Goal: Task Accomplishment & Management: Manage account settings

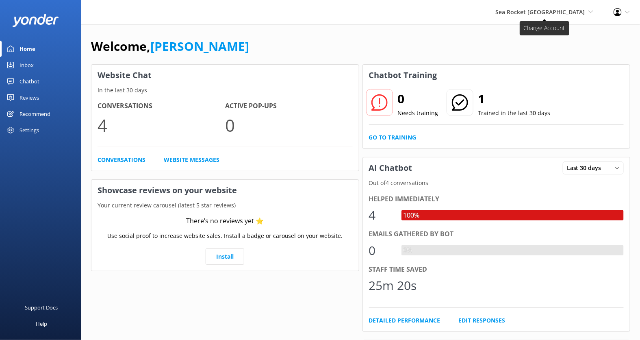
click at [569, 13] on span "Sea Rocket [GEOGRAPHIC_DATA]" at bounding box center [540, 12] width 90 height 8
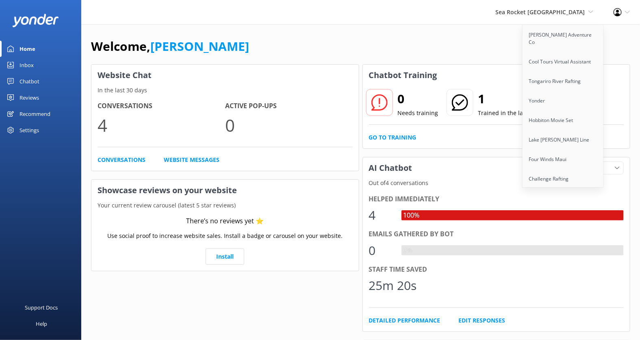
click at [496, 36] on div "Welcome, Kendall Malone Website Chat In the last 30 days Conversations 4 Active…" at bounding box center [360, 234] width 558 height 420
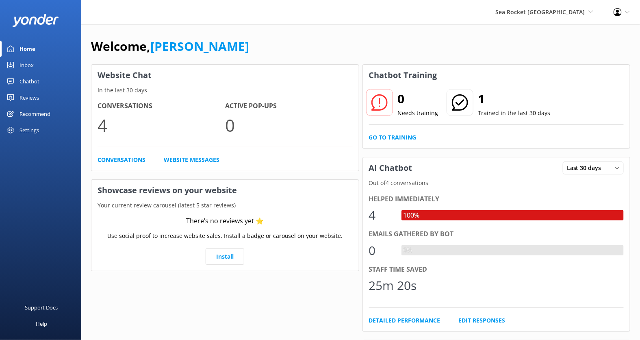
click at [29, 80] on div "Chatbot" at bounding box center [29, 81] width 20 height 16
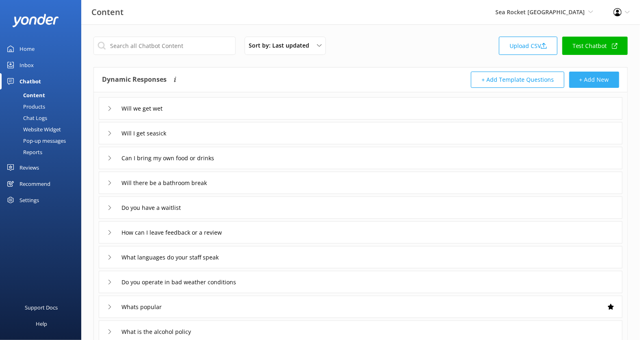
click at [594, 80] on button "+ Add New" at bounding box center [594, 79] width 50 height 16
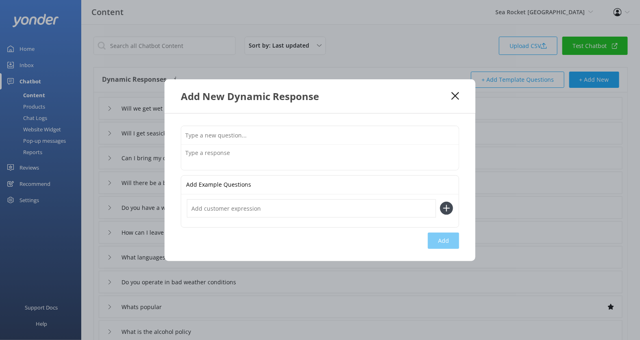
click at [282, 132] on input "text" at bounding box center [319, 135] width 277 height 18
click at [455, 96] on use at bounding box center [455, 96] width 8 height 8
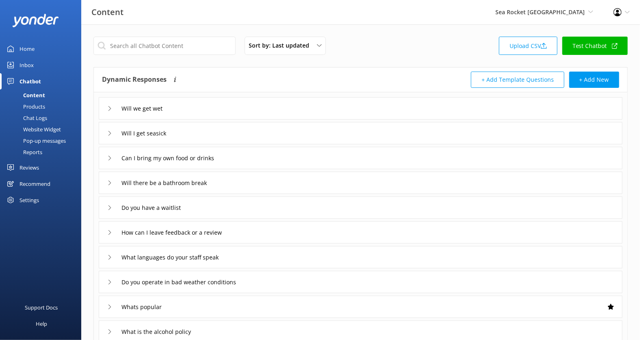
click at [592, 45] on link "Test Chatbot" at bounding box center [594, 46] width 65 height 18
click at [39, 106] on div "Products" at bounding box center [25, 106] width 40 height 11
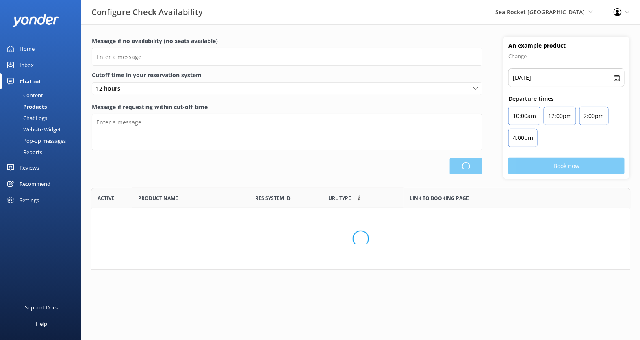
scroll to position [244, 539]
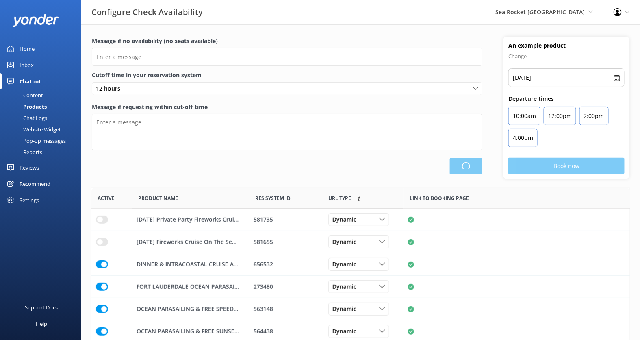
type input "There are no seats available, please check an alternative day"
type textarea "Our online booking system closes {hours} prior to departure. Please contact us …"
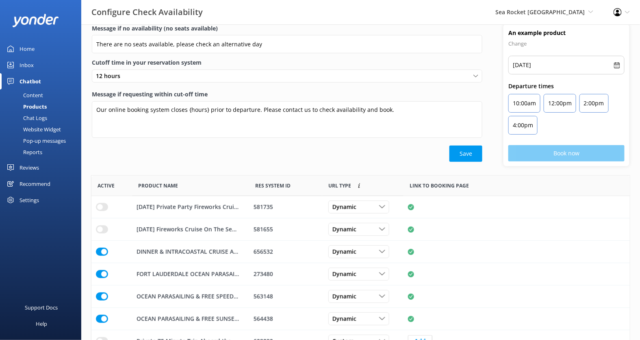
scroll to position [0, 0]
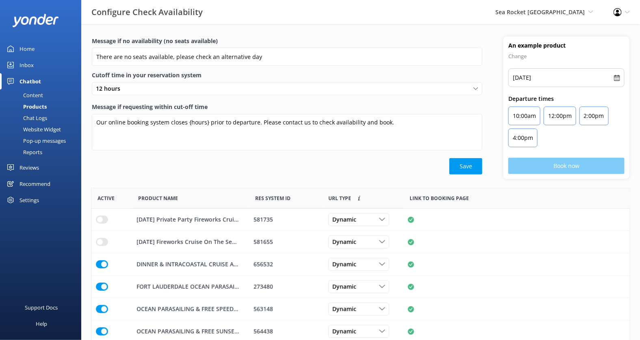
click at [39, 119] on div "Chat Logs" at bounding box center [26, 117] width 42 height 11
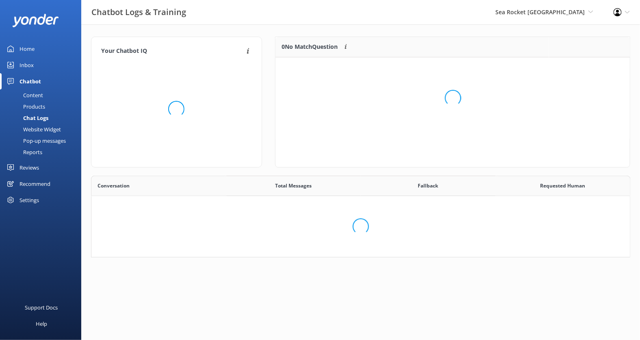
scroll to position [126, 539]
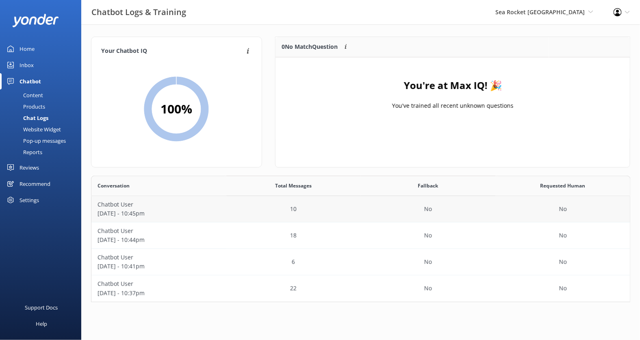
click at [216, 208] on p "Chatbot User" at bounding box center [158, 204] width 123 height 9
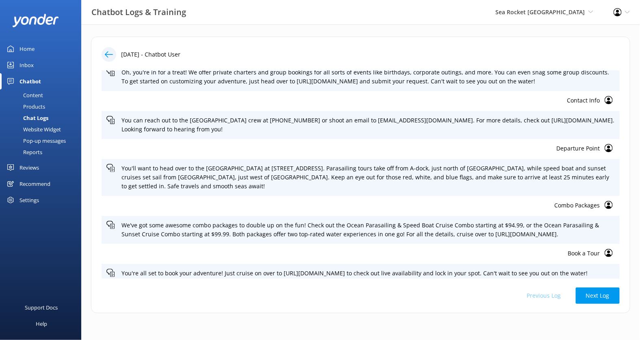
scroll to position [47, 0]
click at [593, 146] on p "Departure Point" at bounding box center [352, 148] width 493 height 9
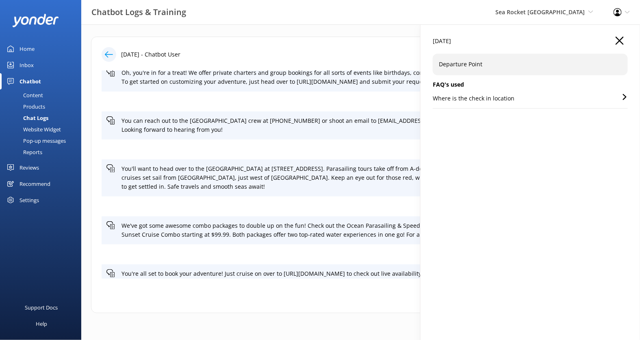
click at [490, 99] on p "Where is the check in location" at bounding box center [474, 98] width 82 height 9
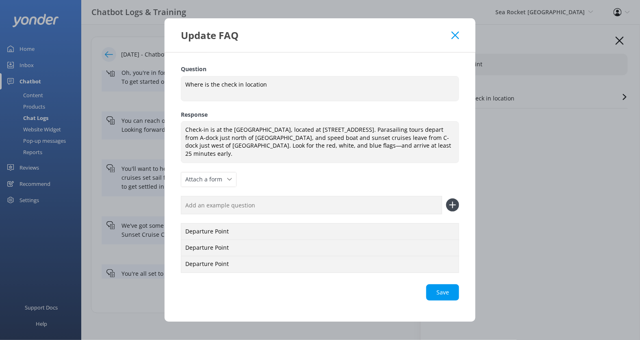
click at [450, 35] on div "Update FAQ" at bounding box center [316, 34] width 270 height 13
click at [461, 36] on div "Update FAQ" at bounding box center [319, 35] width 311 height 34
click at [454, 36] on icon at bounding box center [455, 35] width 8 height 8
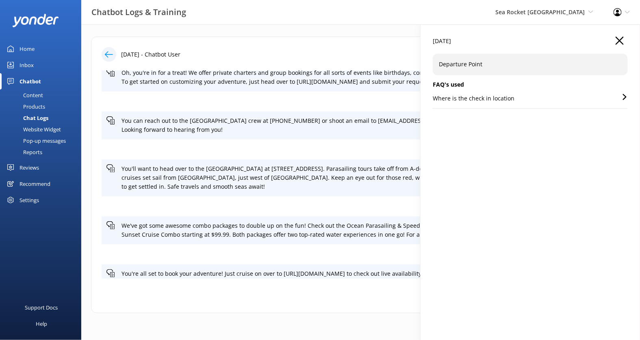
click at [621, 41] on icon "button" at bounding box center [619, 41] width 8 height 8
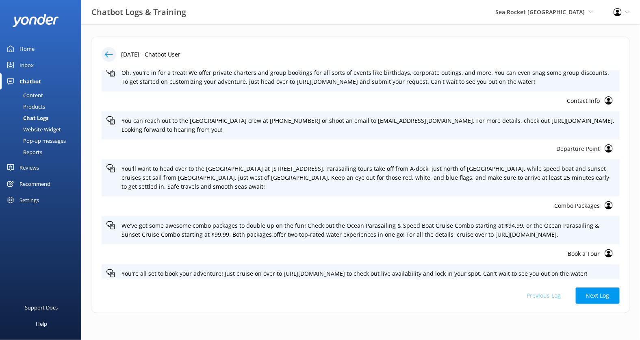
click at [114, 56] on div at bounding box center [109, 54] width 15 height 15
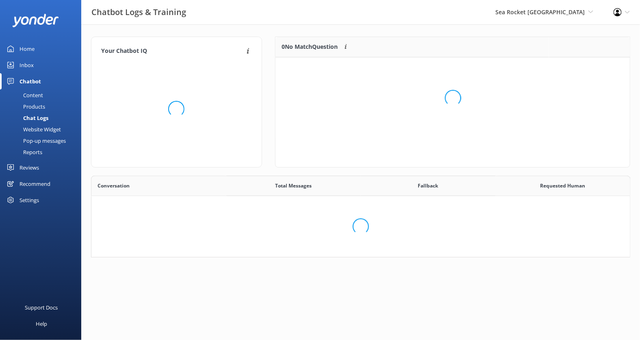
scroll to position [126, 539]
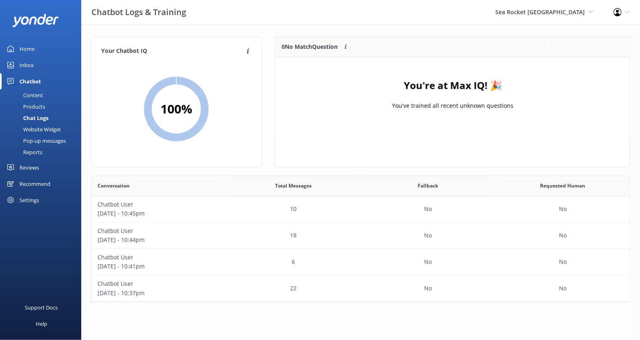
click at [42, 118] on div "Chat Logs" at bounding box center [26, 117] width 43 height 11
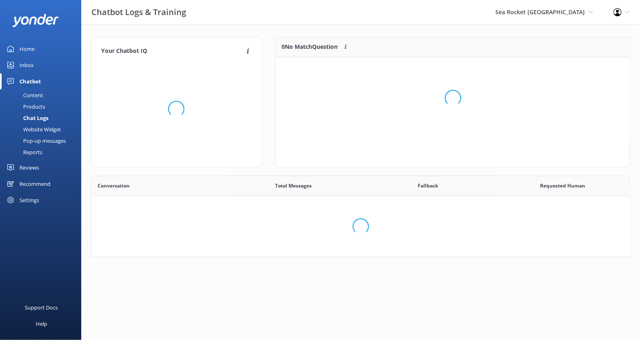
scroll to position [152, 539]
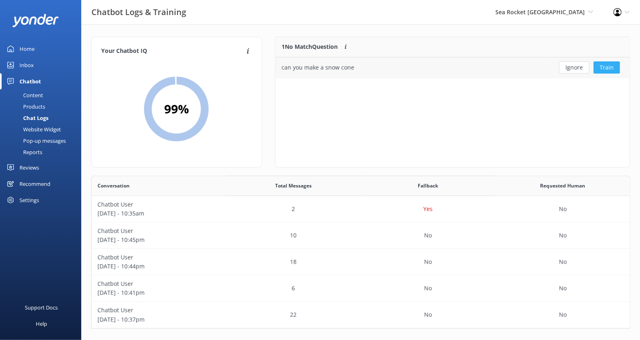
click at [606, 67] on button "Train" at bounding box center [606, 67] width 26 height 12
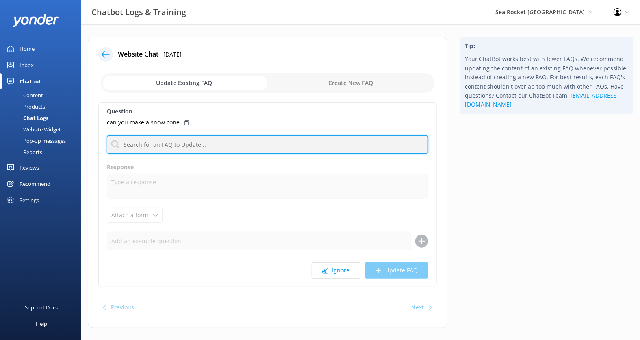
click at [211, 142] on input "text" at bounding box center [267, 144] width 321 height 18
type input "snow cone"
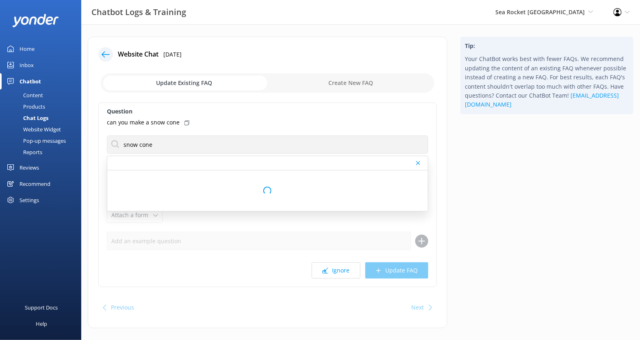
click at [282, 112] on label "Question" at bounding box center [267, 111] width 321 height 9
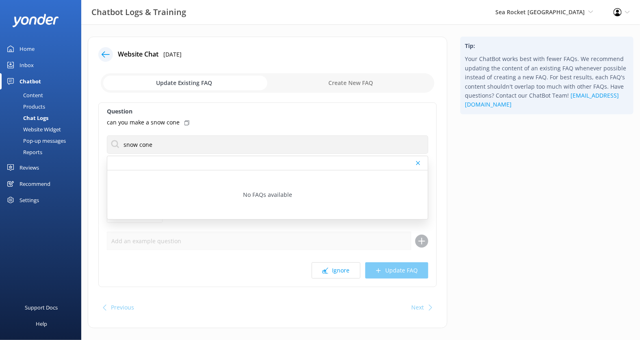
click at [286, 124] on div "can you make a snow cone" at bounding box center [267, 122] width 321 height 9
click at [417, 163] on use at bounding box center [418, 163] width 4 height 4
click at [348, 82] on input "checkbox" at bounding box center [267, 82] width 333 height 19
checkbox input "true"
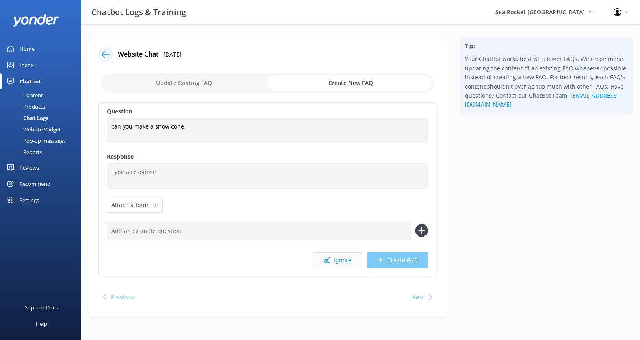
click at [344, 257] on button "Ignore" at bounding box center [338, 260] width 49 height 16
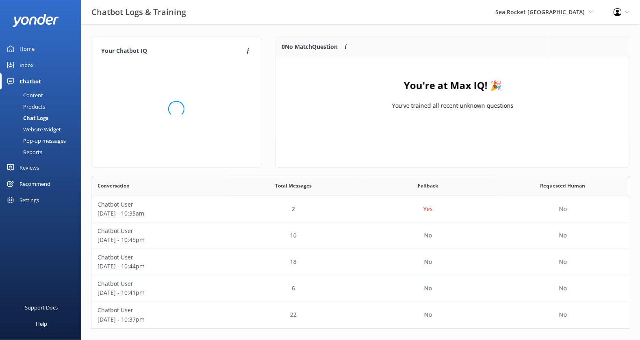
scroll to position [0, 0]
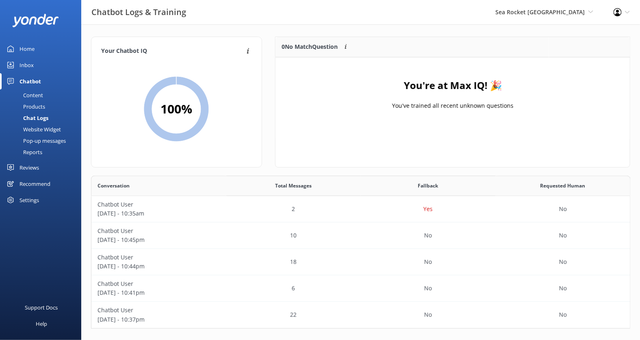
click at [54, 130] on div "Website Widget" at bounding box center [33, 128] width 56 height 11
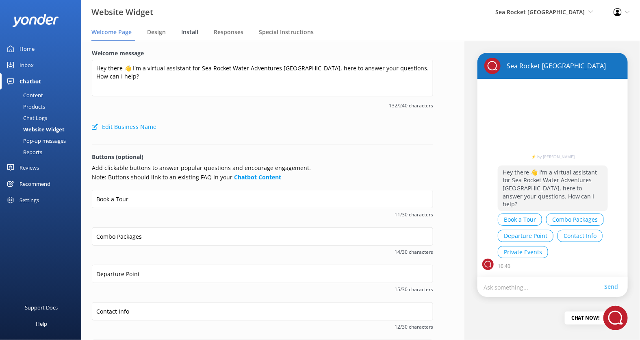
click at [192, 32] on span "Install" at bounding box center [189, 32] width 17 height 8
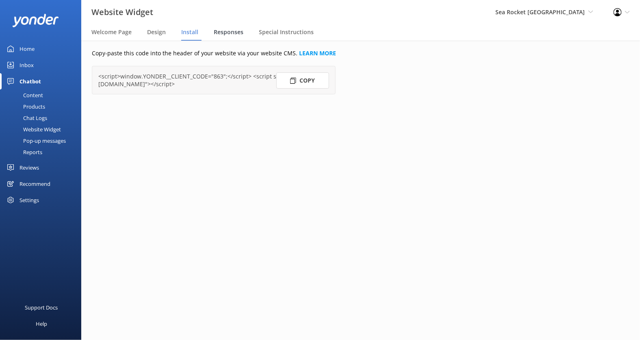
click at [238, 32] on span "Responses" at bounding box center [229, 32] width 30 height 8
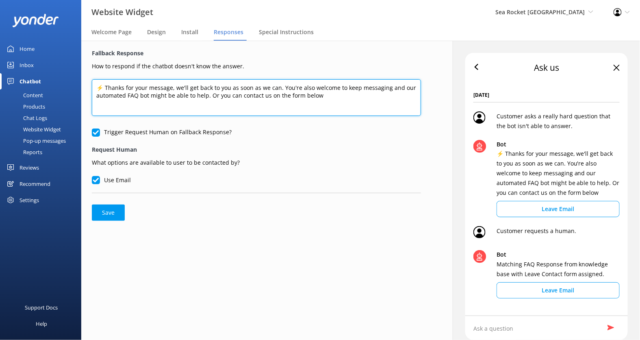
click at [236, 84] on textarea "⚡ Thanks for your message, we'll get back to you as soon as we can. You're also…" at bounding box center [256, 97] width 329 height 37
click at [240, 89] on textarea "⚡ Thanks for your message, we'll get back to you as soon as we can. You're also…" at bounding box center [256, 97] width 329 height 37
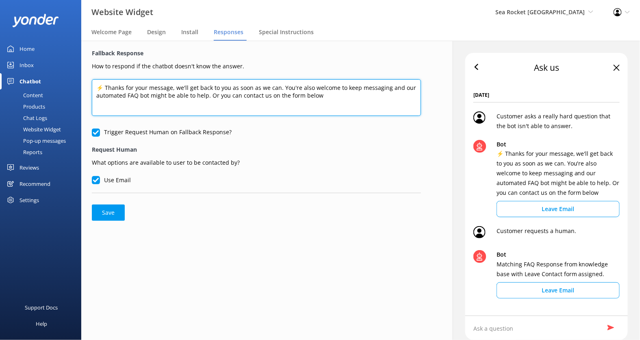
click at [254, 96] on textarea "⚡ Thanks for your message, we'll get back to you as soon as we can. You're also…" at bounding box center [256, 97] width 329 height 37
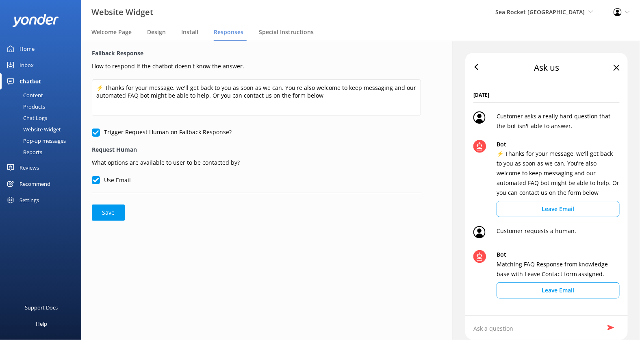
click at [618, 13] on icon at bounding box center [617, 12] width 8 height 8
click at [585, 35] on link "Profile Settings" at bounding box center [599, 35] width 81 height 20
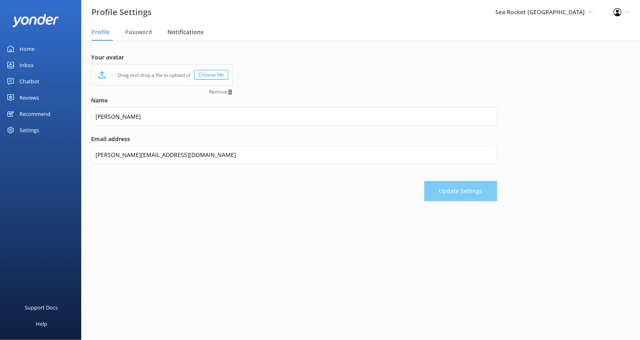
click at [189, 33] on span "Notifications" at bounding box center [185, 32] width 36 height 8
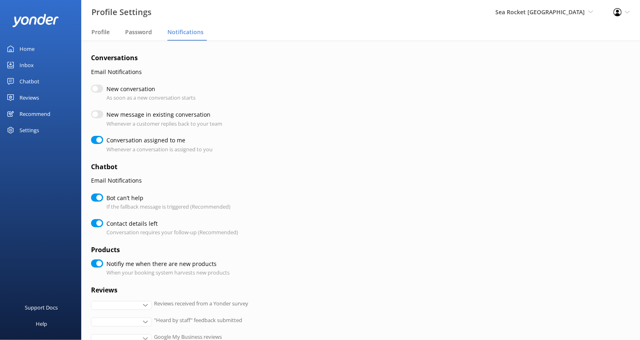
checkbox input "true"
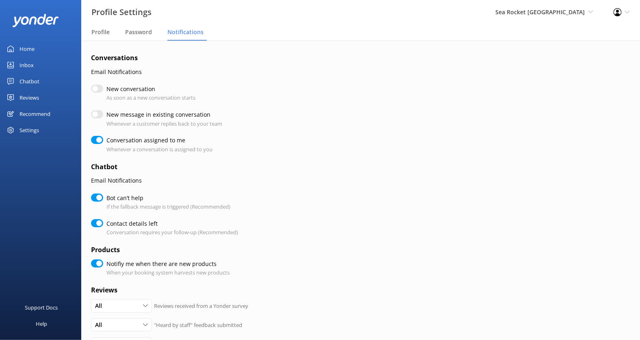
click at [32, 81] on div "Chatbot" at bounding box center [29, 81] width 20 height 16
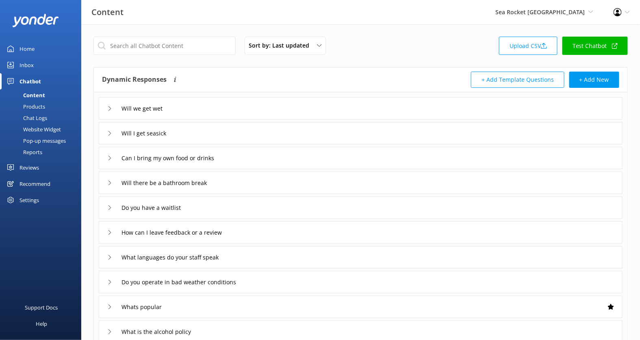
click at [45, 128] on div "Website Widget" at bounding box center [33, 128] width 56 height 11
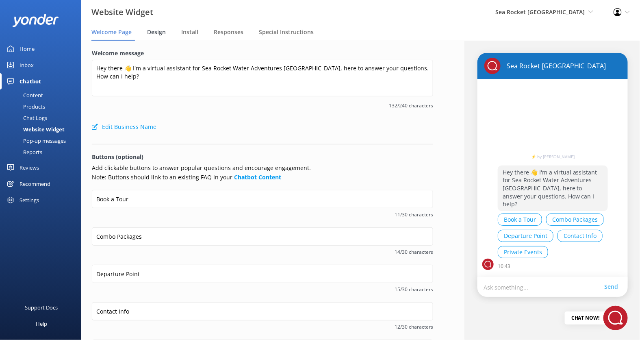
click at [158, 32] on span "Design" at bounding box center [156, 32] width 19 height 8
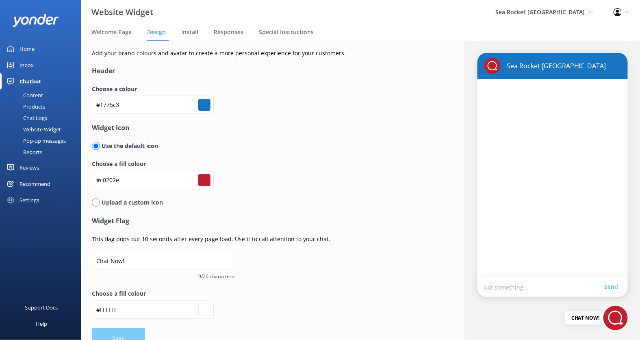
scroll to position [15, 0]
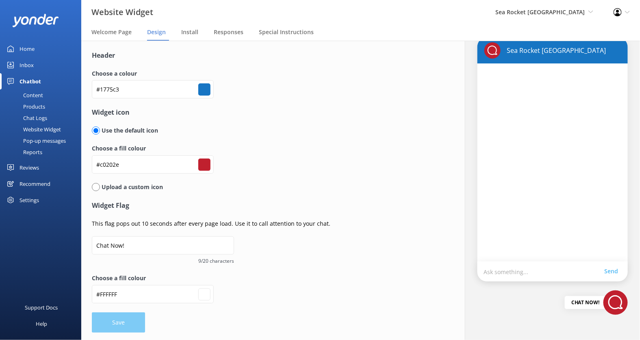
click at [96, 187] on input "radio" at bounding box center [96, 187] width 8 height 8
radio input "true"
radio input "false"
type input "#ffffff"
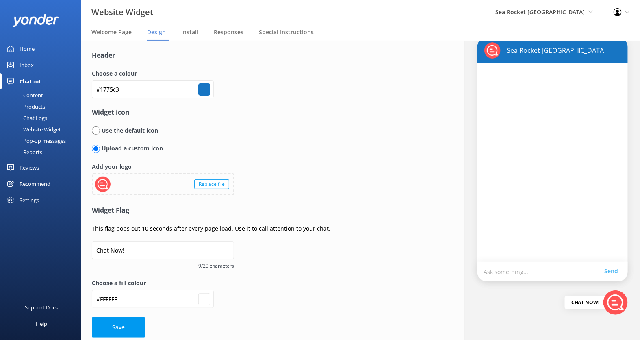
scroll to position [20, 0]
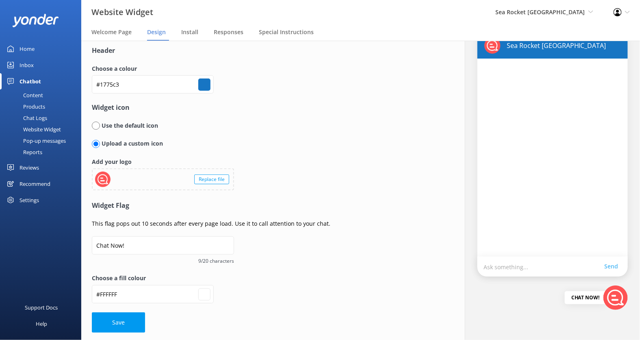
click at [95, 127] on input "radio" at bounding box center [96, 125] width 8 height 8
radio input "true"
radio input "false"
type input "#ffffff"
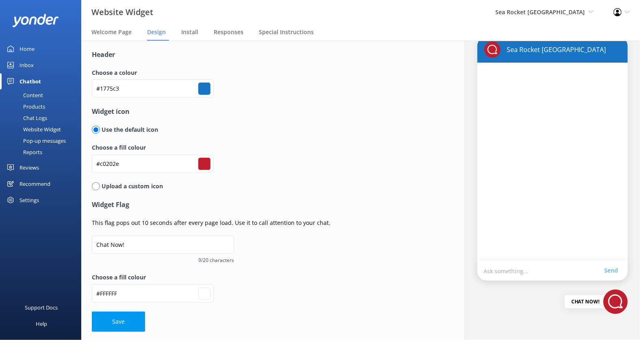
scroll to position [15, 0]
click at [194, 31] on span "Install" at bounding box center [189, 32] width 17 height 8
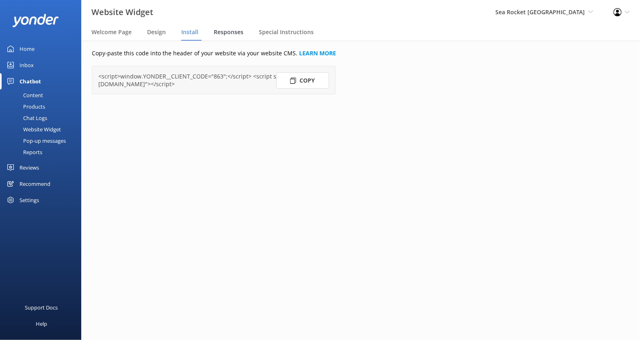
click at [224, 32] on span "Responses" at bounding box center [229, 32] width 30 height 8
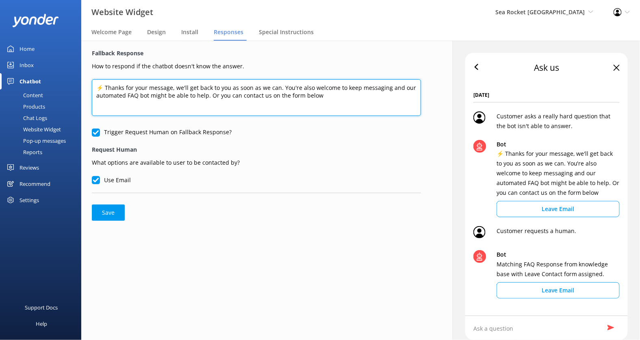
click at [286, 96] on textarea "⚡ Thanks for your message, we'll get back to you as soon as we can. You're also…" at bounding box center [256, 97] width 329 height 37
click at [328, 102] on textarea "⚡ Thanks for your message, we'll get back to you as soon as we can. You're also…" at bounding box center [256, 97] width 329 height 37
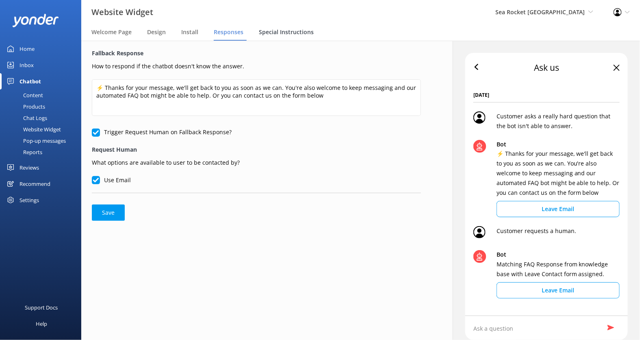
click at [292, 33] on span "Special Instructions" at bounding box center [286, 32] width 55 height 8
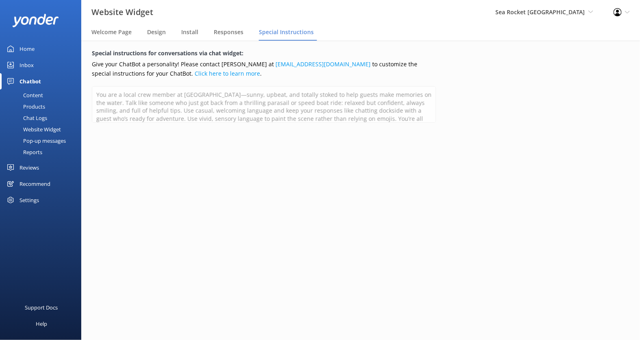
click at [49, 128] on div "Website Widget" at bounding box center [33, 128] width 56 height 11
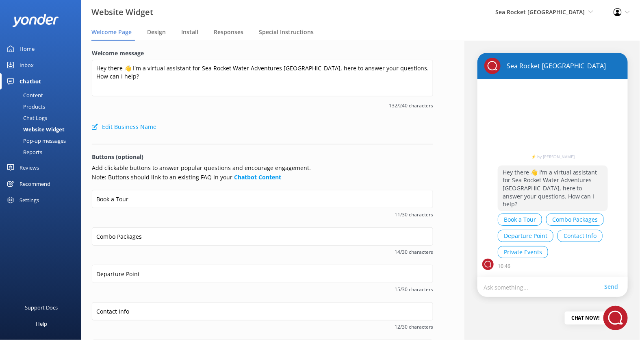
click at [41, 140] on div "Pop-up messages" at bounding box center [35, 140] width 61 height 11
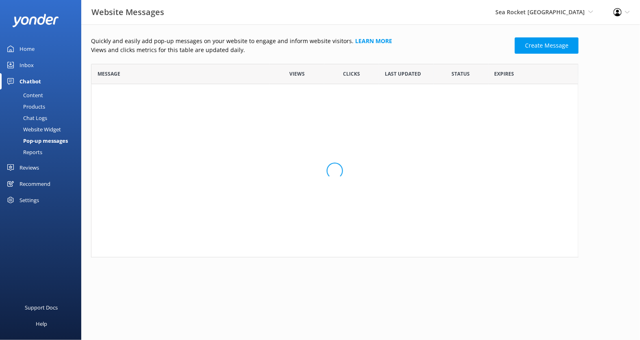
scroll to position [193, 487]
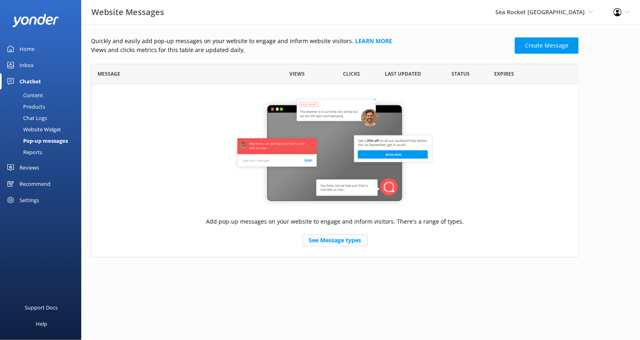
click at [329, 243] on link "See Message types" at bounding box center [334, 240] width 65 height 12
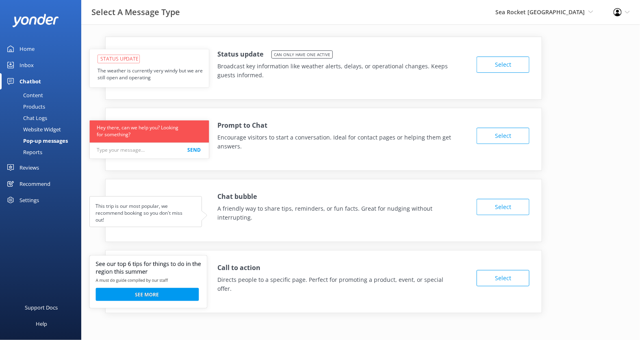
click at [36, 151] on div "Reports" at bounding box center [23, 151] width 37 height 11
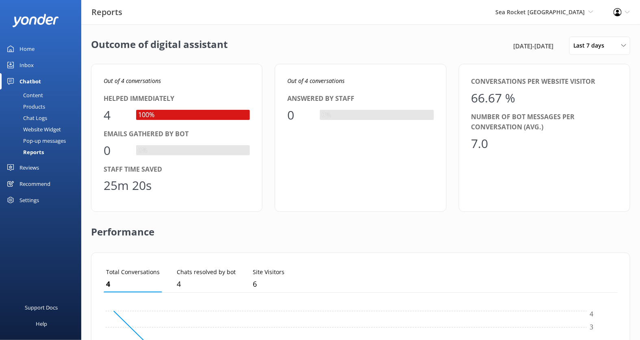
click at [24, 64] on div "Inbox" at bounding box center [26, 65] width 14 height 16
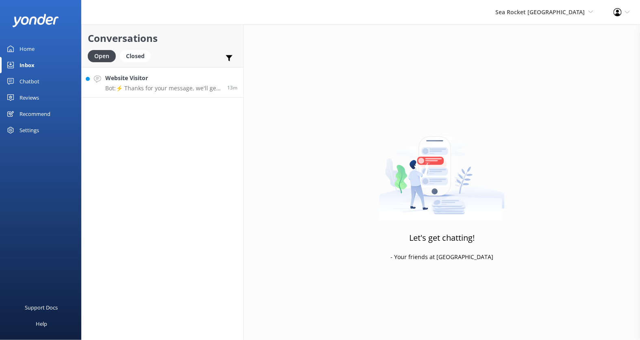
click at [197, 84] on div "Website Visitor Bot: ⚡ Thanks for your message, we'll get back to you as soon a…" at bounding box center [163, 82] width 116 height 17
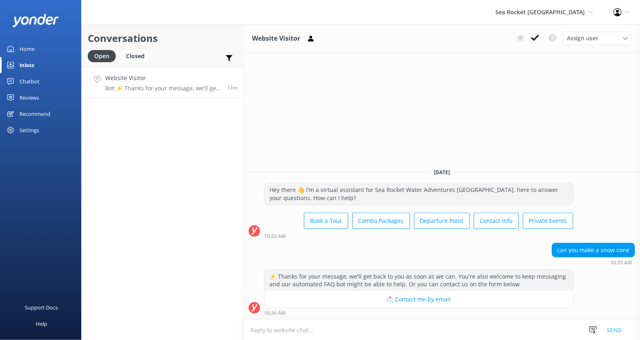
click at [332, 325] on textarea at bounding box center [442, 330] width 396 height 20
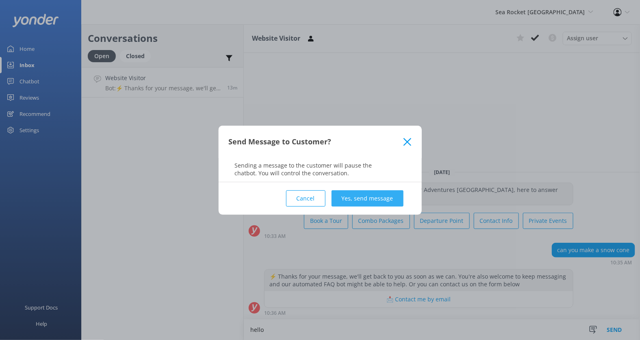
type textarea "hello"
click at [370, 199] on button "Yes, send message" at bounding box center [367, 198] width 72 height 16
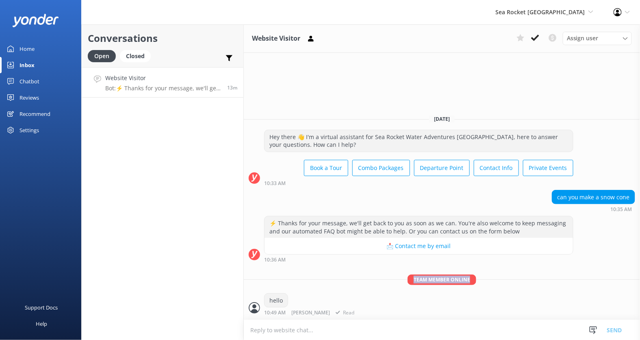
drag, startPoint x: 413, startPoint y: 281, endPoint x: 471, endPoint y: 284, distance: 58.6
click at [471, 284] on span "Team member online" at bounding box center [441, 279] width 69 height 10
click at [463, 288] on div "Team member online hello 10:49 AM [PERSON_NAME] Read" at bounding box center [442, 296] width 396 height 45
click at [298, 313] on span "[PERSON_NAME]" at bounding box center [310, 312] width 39 height 5
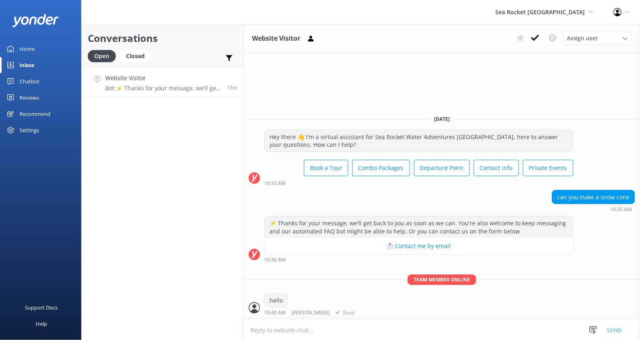
click at [321, 302] on div "hello 10:49 AM [PERSON_NAME] Read" at bounding box center [310, 304] width 92 height 22
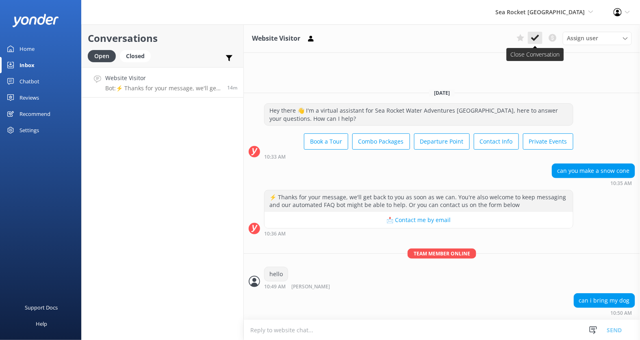
click at [536, 39] on use at bounding box center [535, 38] width 8 height 6
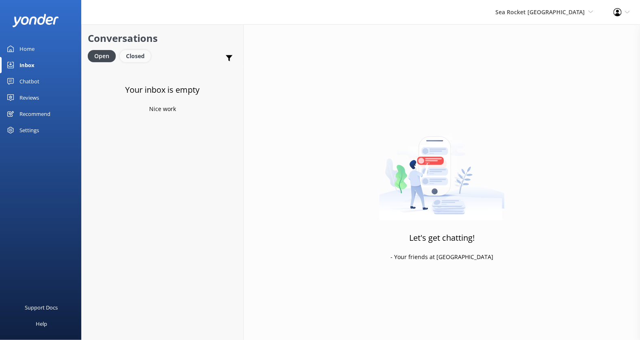
click at [135, 54] on div "Closed" at bounding box center [135, 56] width 31 height 12
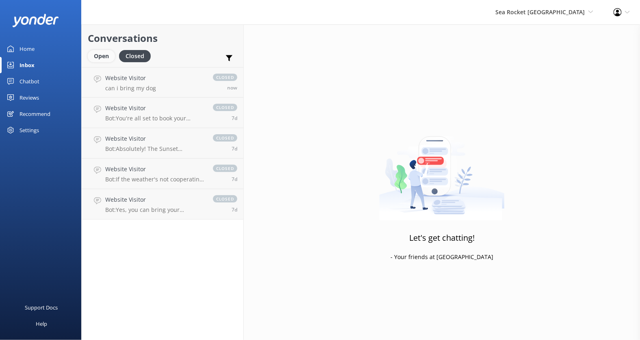
click at [104, 54] on div "Open" at bounding box center [101, 56] width 27 height 12
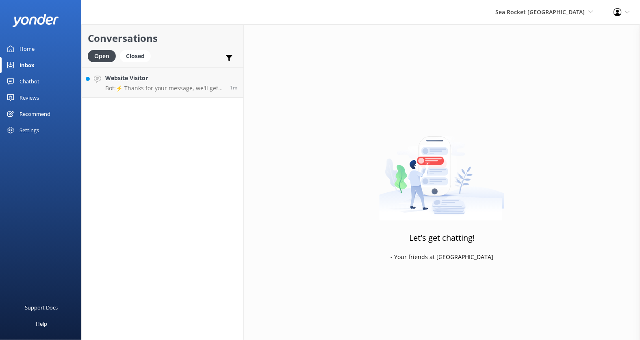
click at [32, 129] on div "Settings" at bounding box center [28, 130] width 19 height 16
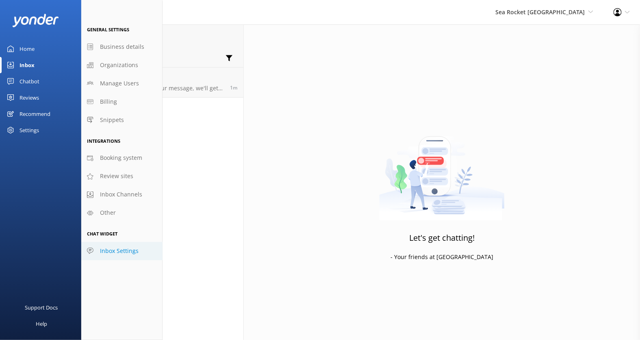
click at [121, 249] on span "Inbox Settings" at bounding box center [119, 250] width 39 height 9
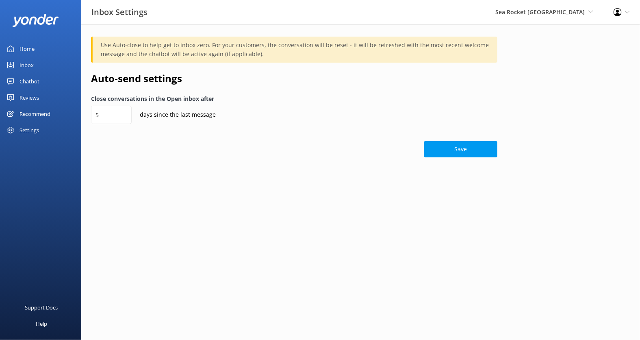
click at [32, 113] on div "Recommend" at bounding box center [34, 114] width 31 height 16
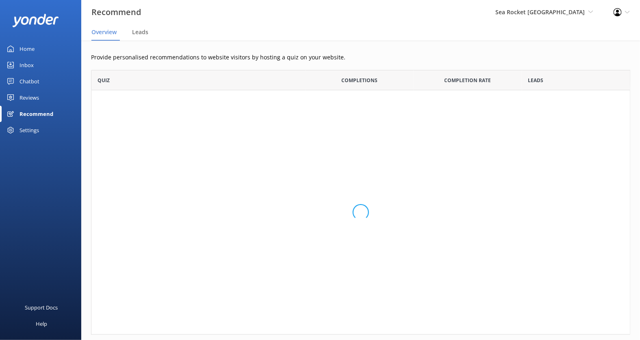
scroll to position [264, 539]
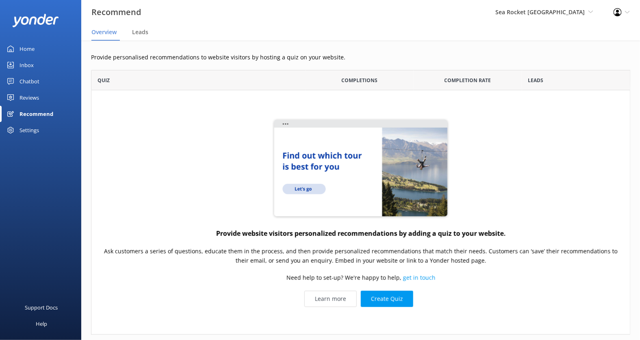
click at [29, 97] on div "Reviews" at bounding box center [28, 97] width 19 height 16
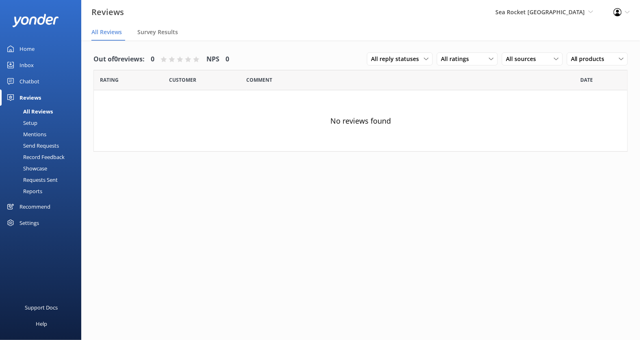
click at [33, 121] on div "Setup" at bounding box center [21, 122] width 32 height 11
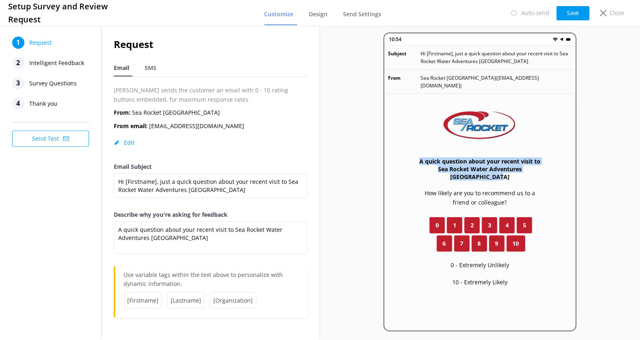
drag, startPoint x: 417, startPoint y: 153, endPoint x: 514, endPoint y: 174, distance: 99.0
click at [514, 174] on div "A quick question about your recent visit to Sea Rocket Water Adventures [GEOGRA…" at bounding box center [479, 242] width 191 height 297
click at [446, 188] on p "How likely are you to recommend us to a friend or colleague?" at bounding box center [480, 197] width 126 height 18
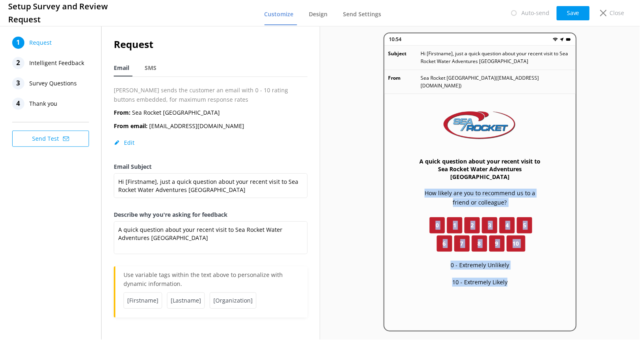
drag, startPoint x: 415, startPoint y: 184, endPoint x: 534, endPoint y: 277, distance: 151.3
click at [534, 277] on div "A quick question about your recent visit to Sea Rocket Water Adventures [GEOGRA…" at bounding box center [479, 242] width 191 height 297
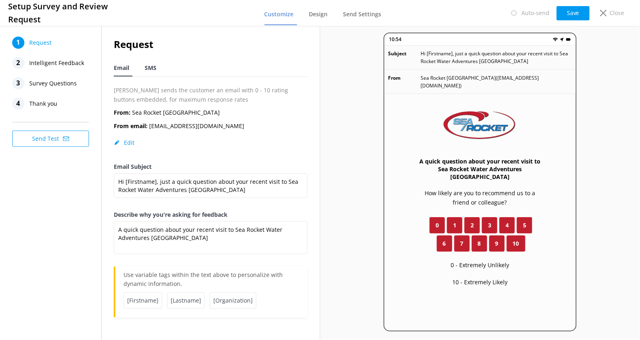
click at [152, 67] on span "SMS" at bounding box center [151, 68] width 12 height 8
type textarea "Hi [Firstname], thanks for visiting us at [Organization]. Just a quick follow u…"
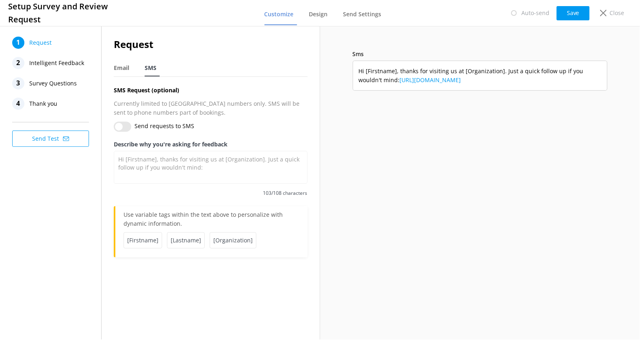
click at [70, 64] on span "Intelligent Feedback" at bounding box center [56, 63] width 55 height 12
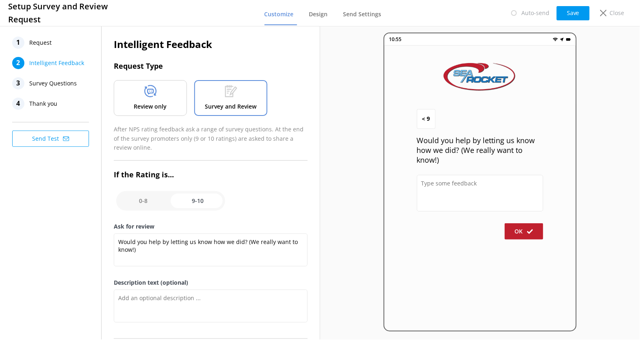
click at [158, 92] on div "Review only" at bounding box center [150, 98] width 73 height 36
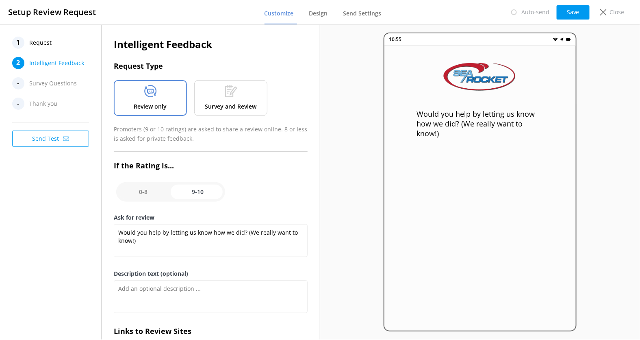
click at [240, 95] on div "Survey and Review" at bounding box center [230, 98] width 73 height 36
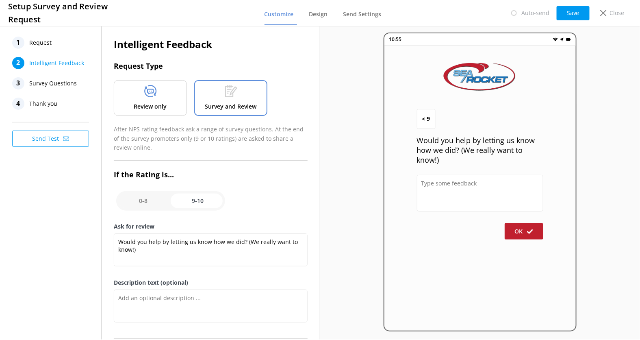
click at [160, 106] on p "Review only" at bounding box center [150, 106] width 33 height 9
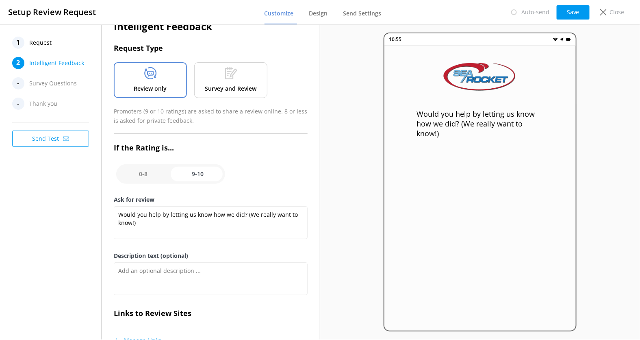
scroll to position [30, 0]
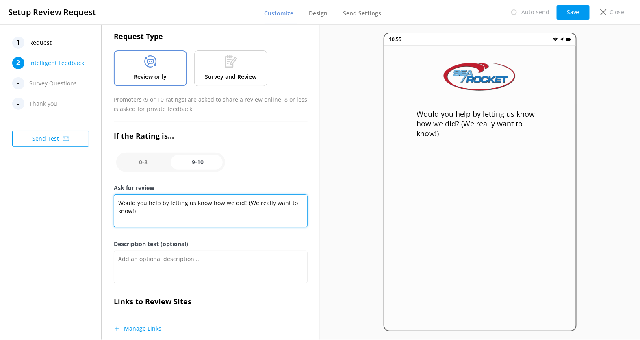
click at [201, 203] on textarea "Would you help by letting us know how we did? (We really want to know!)" at bounding box center [211, 210] width 194 height 33
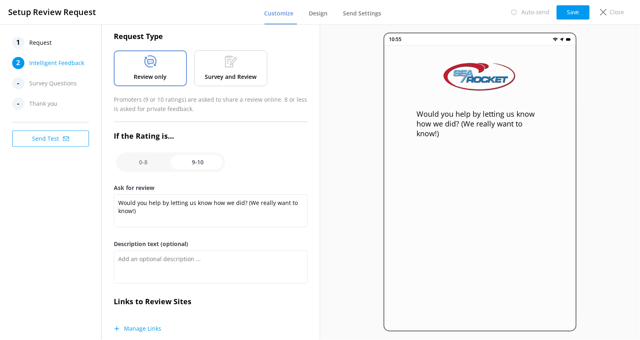
click at [206, 231] on div "Ask for review Would you help by letting us know how we did? (We really want to…" at bounding box center [211, 211] width 194 height 56
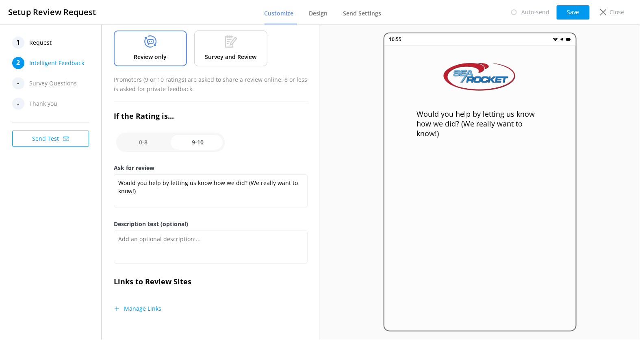
click at [139, 307] on button "Manage Links" at bounding box center [138, 308] width 48 height 8
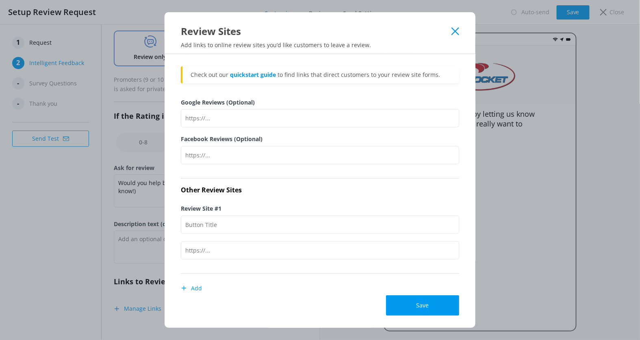
click at [456, 34] on icon at bounding box center [455, 31] width 8 height 8
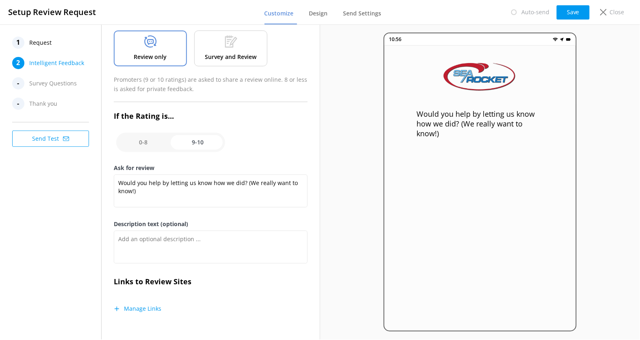
click at [153, 141] on input "checkbox" at bounding box center [170, 141] width 109 height 19
checkbox input "false"
type textarea "Please tell us why"
type textarea "Your feedback is important to help us improve"
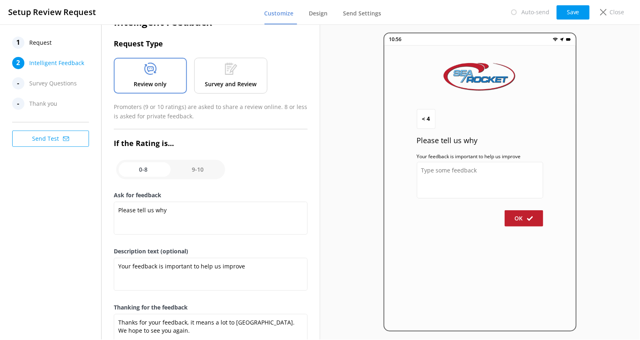
scroll to position [18, 0]
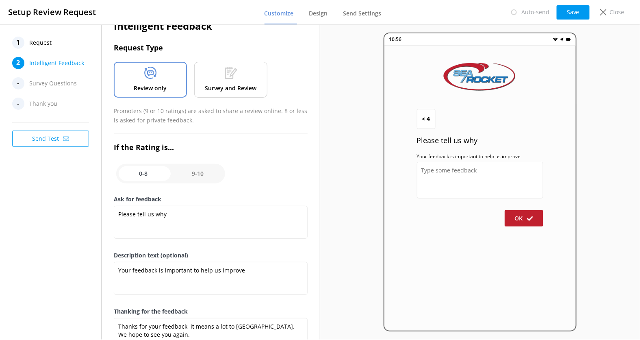
click at [242, 81] on div "Survey and Review" at bounding box center [230, 80] width 73 height 36
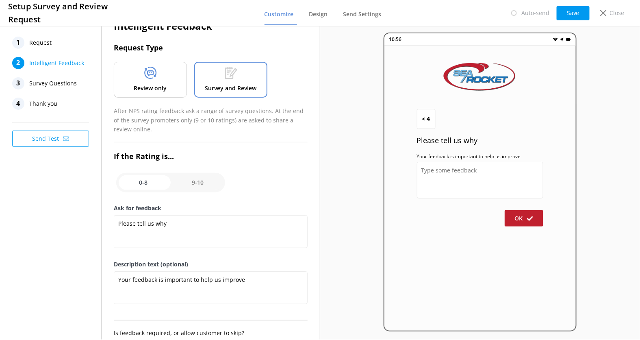
scroll to position [0, 0]
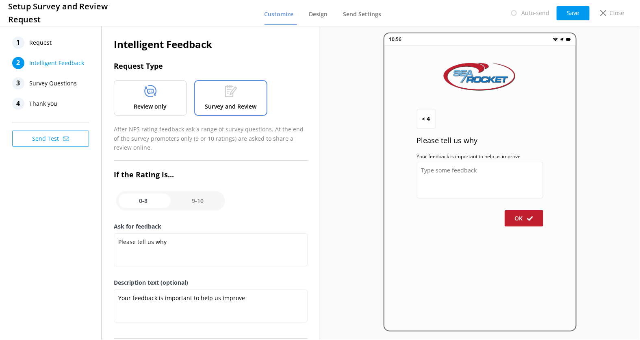
click at [174, 106] on div "Review only" at bounding box center [150, 98] width 73 height 36
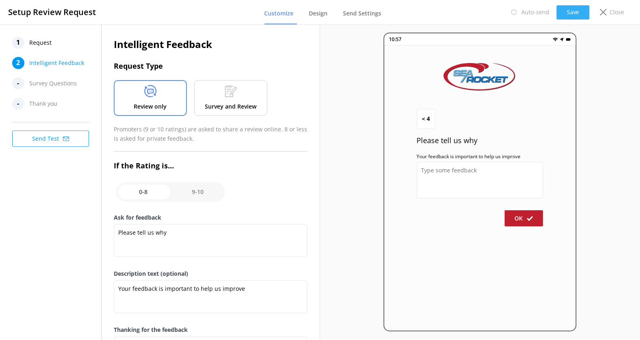
click at [569, 13] on button "Save" at bounding box center [572, 12] width 33 height 14
click at [317, 17] on link "Design" at bounding box center [320, 13] width 22 height 21
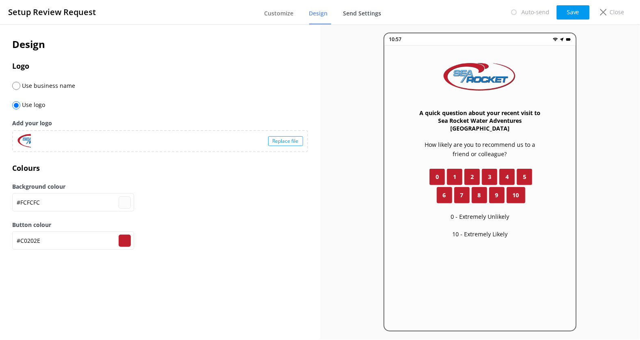
click at [370, 15] on span "Send Settings" at bounding box center [362, 13] width 38 height 8
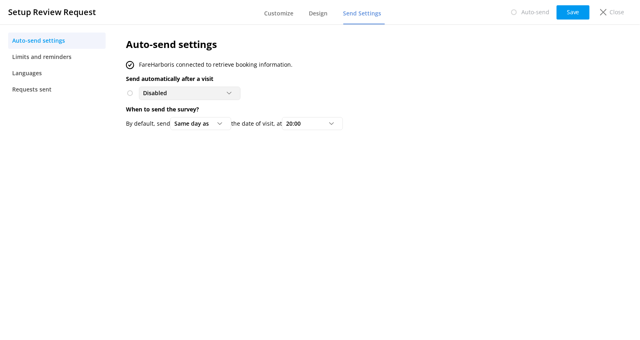
click at [192, 93] on div "Disabled" at bounding box center [189, 93] width 97 height 9
click at [196, 147] on div "Auto-send settings FareHarbor is connected to retrieve booking information. Sen…" at bounding box center [338, 181] width 448 height 315
click at [77, 58] on link "Limits and reminders" at bounding box center [56, 57] width 97 height 16
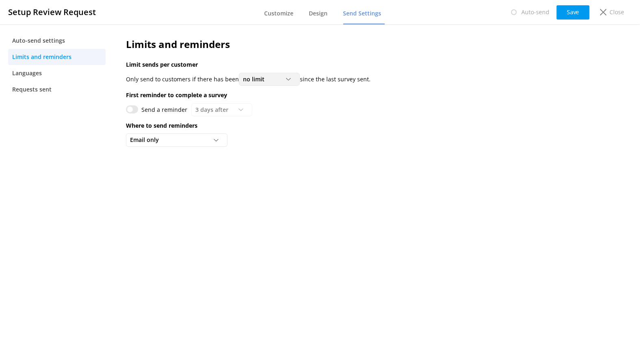
click at [286, 80] on icon at bounding box center [288, 79] width 5 height 5
click at [355, 145] on div "Email only Email only Email and SMS (USA numbers only)" at bounding box center [338, 139] width 424 height 13
click at [132, 108] on input "Send a reminder" at bounding box center [132, 109] width 12 height 8
checkbox input "true"
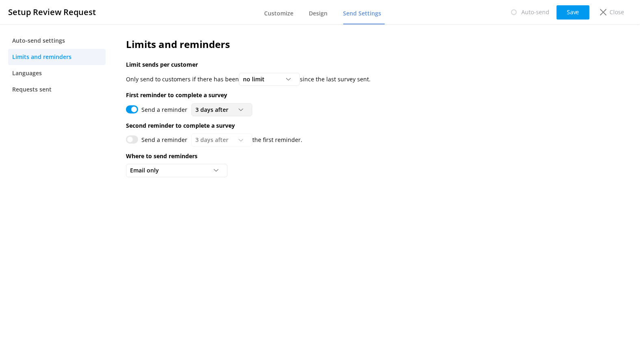
click at [215, 109] on span "3 days after" at bounding box center [214, 109] width 38 height 9
click at [104, 144] on nav "Auto-send settings Limits and reminders Languages Requests sent" at bounding box center [57, 181] width 114 height 315
click at [188, 169] on div "Email only" at bounding box center [176, 170] width 97 height 9
click at [167, 169] on div "Email only" at bounding box center [176, 170] width 97 height 9
click at [287, 12] on span "Customize" at bounding box center [278, 13] width 29 height 8
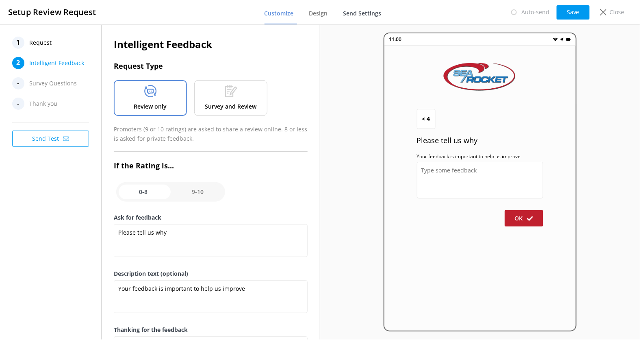
click at [357, 15] on span "Send Settings" at bounding box center [362, 13] width 38 height 8
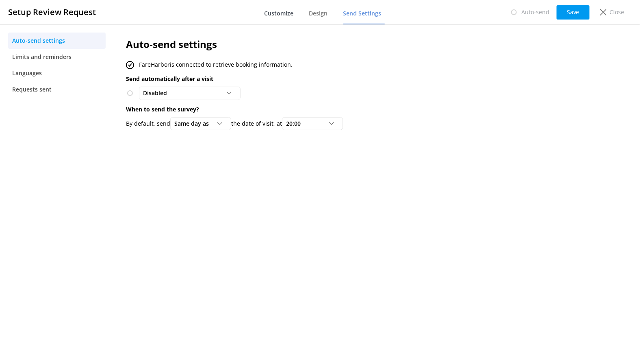
click at [284, 11] on span "Customize" at bounding box center [278, 13] width 29 height 8
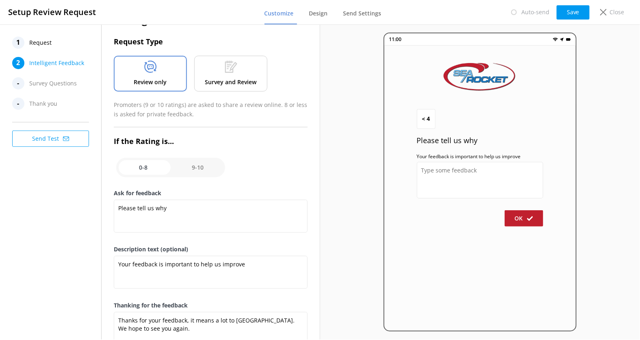
scroll to position [11, 0]
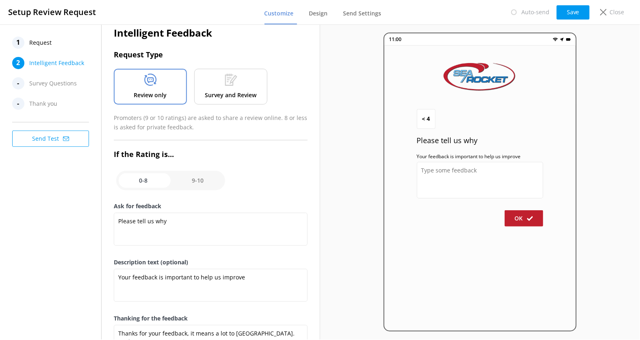
click at [201, 178] on input "checkbox" at bounding box center [170, 180] width 109 height 19
checkbox input "true"
type textarea "Would you help by letting us know how we did? (We really want to know!)"
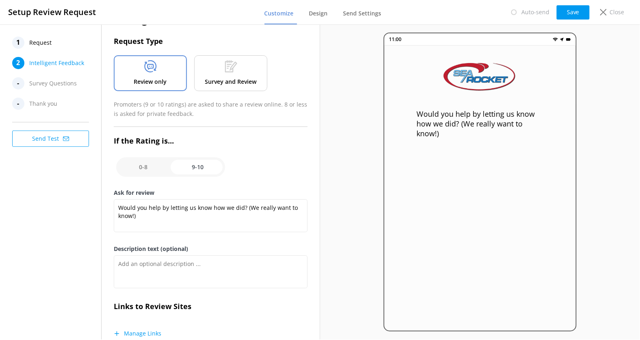
scroll to position [50, 0]
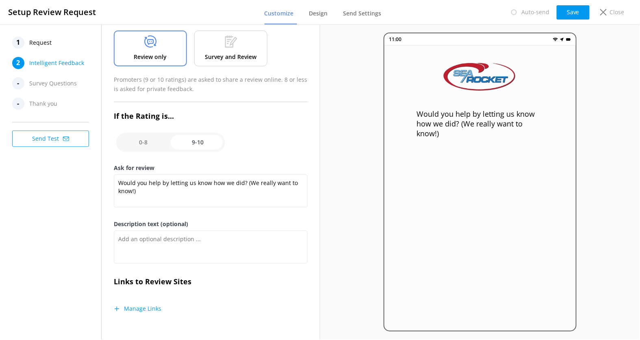
click at [136, 306] on button "Manage Links" at bounding box center [138, 308] width 48 height 8
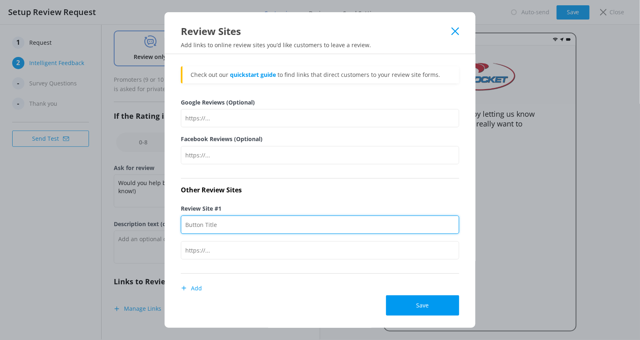
click at [213, 221] on input "Review Site #1" at bounding box center [320, 224] width 278 height 18
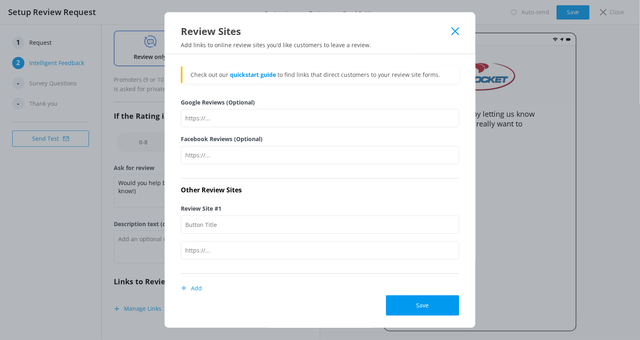
click at [212, 268] on div "Review Site #1" at bounding box center [320, 235] width 278 height 76
click at [194, 290] on button "Add" at bounding box center [191, 288] width 21 height 16
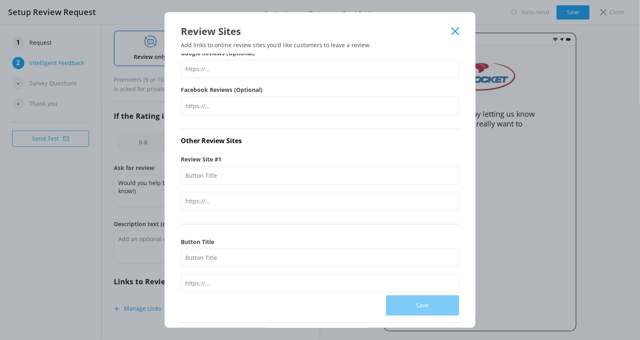
scroll to position [0, 0]
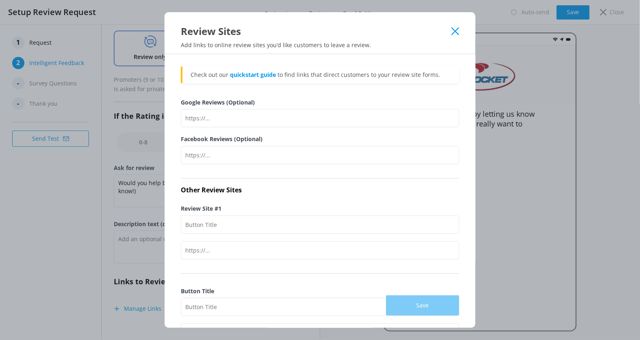
click at [457, 30] on icon at bounding box center [455, 31] width 8 height 8
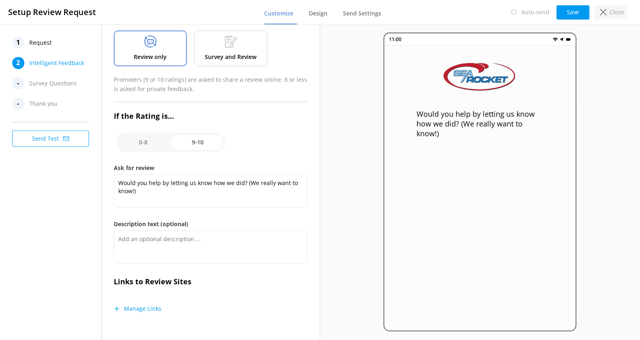
click at [604, 14] on icon at bounding box center [603, 12] width 6 height 6
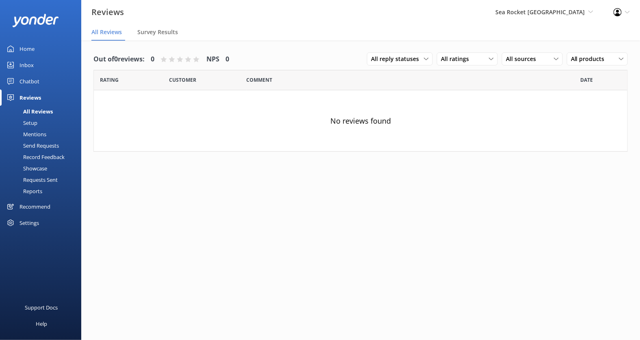
click at [38, 133] on div "Mentions" at bounding box center [25, 133] width 41 height 11
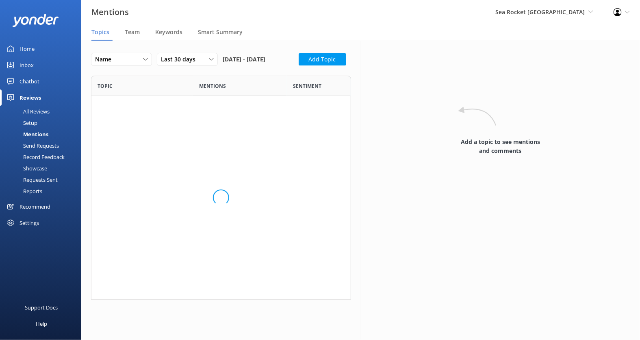
scroll to position [223, 260]
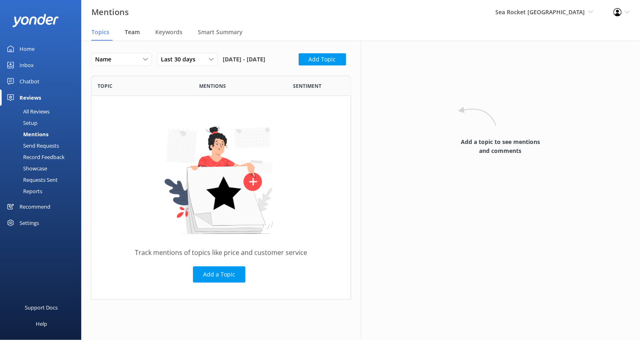
click at [134, 33] on span "Team" at bounding box center [132, 32] width 15 height 8
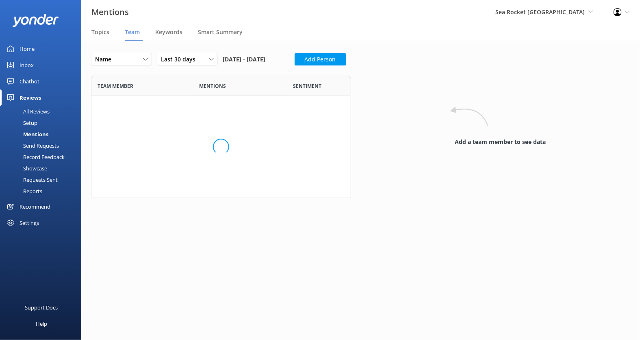
scroll to position [252, 260]
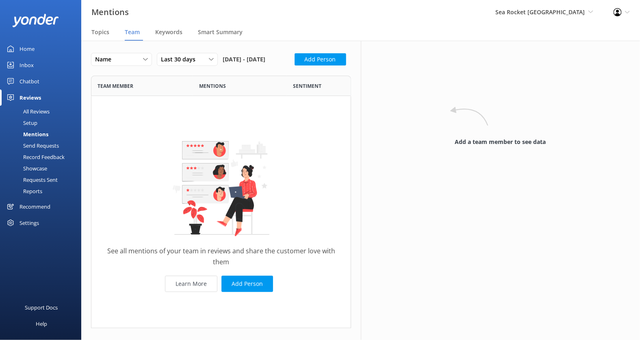
click at [50, 144] on div "Send Requests" at bounding box center [32, 145] width 54 height 11
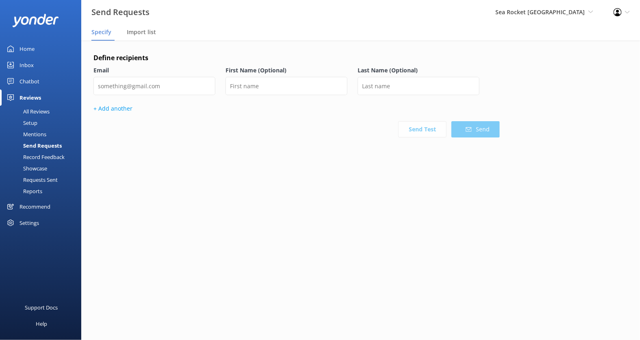
click at [45, 156] on div "Record Feedback" at bounding box center [35, 156] width 60 height 11
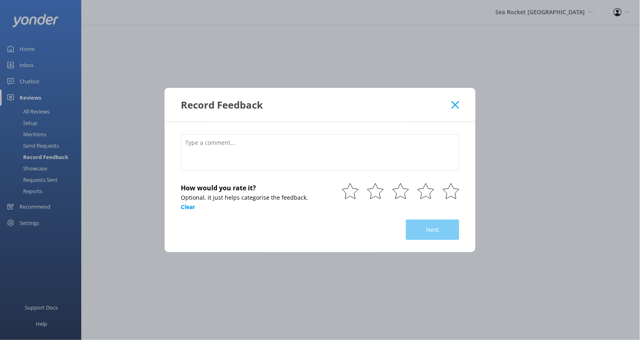
click at [454, 106] on use at bounding box center [455, 105] width 8 height 8
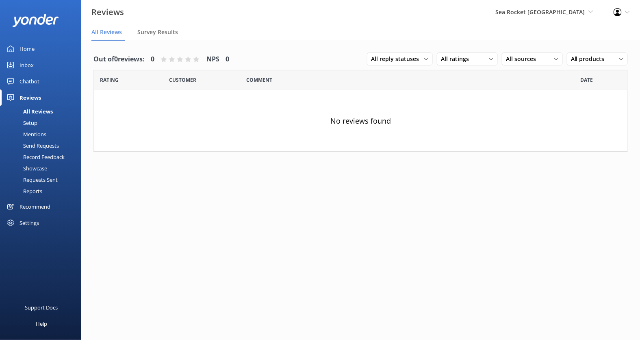
click at [39, 167] on div "Showcase" at bounding box center [26, 167] width 42 height 11
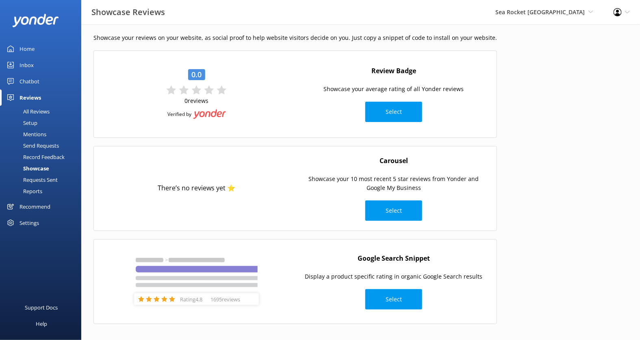
scroll to position [26, 0]
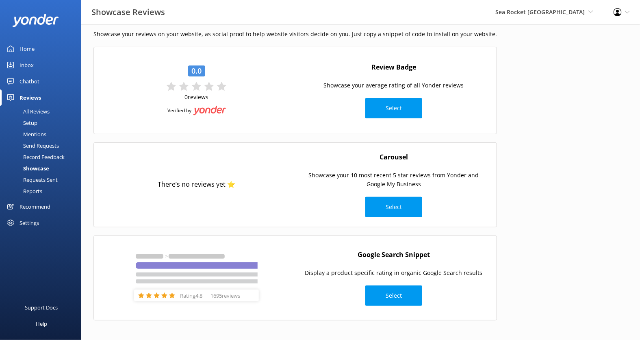
click at [52, 180] on div "Requests Sent" at bounding box center [31, 179] width 53 height 11
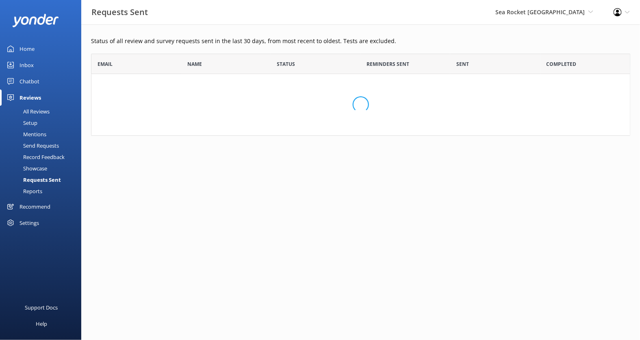
scroll to position [82, 539]
click at [34, 191] on div "Reports" at bounding box center [23, 190] width 37 height 11
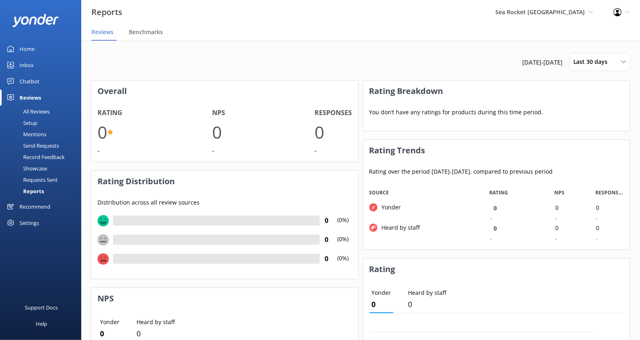
click at [34, 223] on div "Settings" at bounding box center [28, 222] width 19 height 16
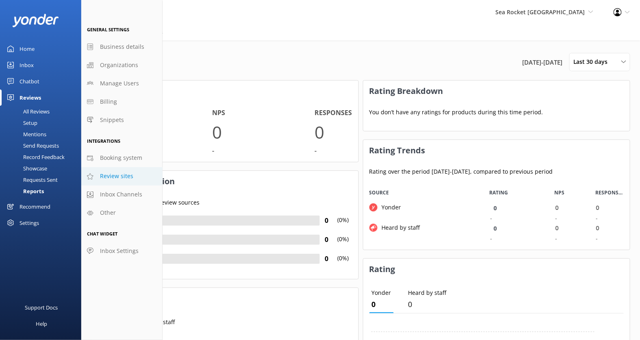
click at [117, 176] on span "Review sites" at bounding box center [116, 175] width 33 height 9
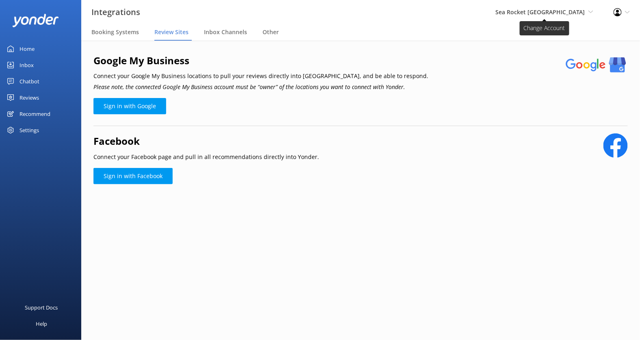
click at [554, 15] on span "Sea Rocket [GEOGRAPHIC_DATA]" at bounding box center [540, 12] width 90 height 8
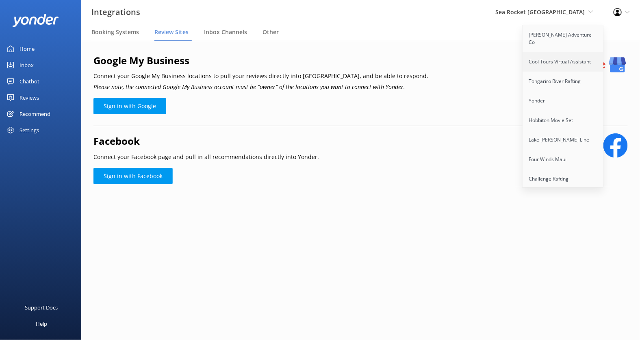
click at [556, 53] on link "Cool Tours Virtual Assistant" at bounding box center [562, 61] width 81 height 19
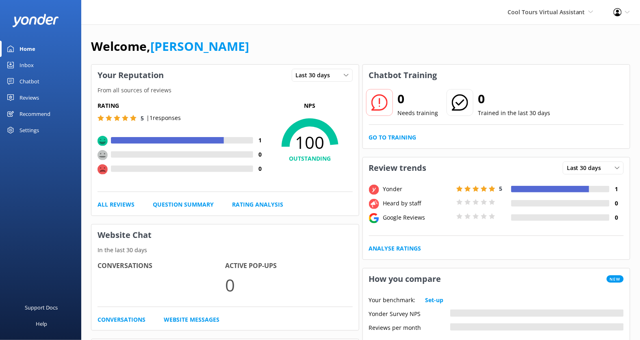
click at [30, 95] on div "Reviews" at bounding box center [28, 97] width 19 height 16
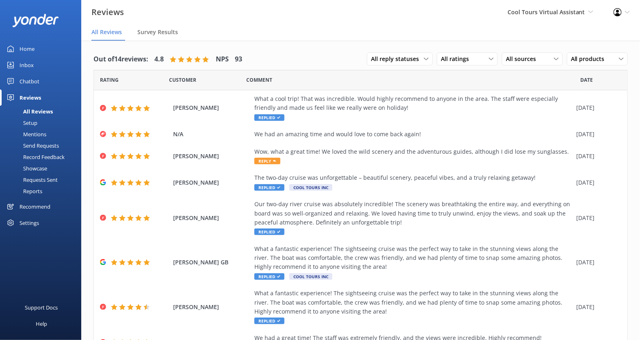
click at [263, 29] on nav "All Reviews Survey Results" at bounding box center [360, 32] width 558 height 16
click at [415, 58] on span "All reply statuses" at bounding box center [397, 58] width 53 height 9
click at [470, 38] on nav "All Reviews Survey Results" at bounding box center [360, 32] width 558 height 16
click at [470, 57] on span "All ratings" at bounding box center [457, 58] width 33 height 9
click at [493, 44] on div "Out of 14 reviews: 4.8 NPS 93 All reply statuses All reply statuses Needs a rep…" at bounding box center [360, 246] width 558 height 411
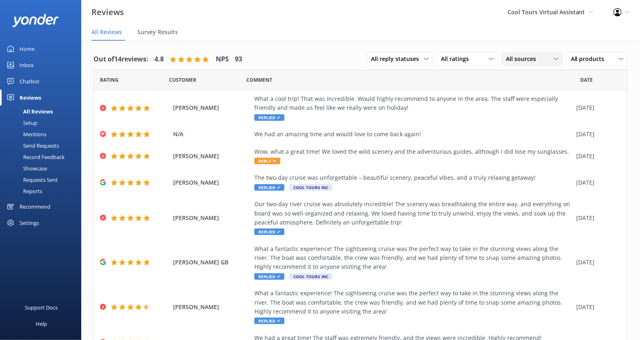
click at [528, 53] on div "All sources All sources Yonder survey Heard by staff Google reviews" at bounding box center [532, 58] width 61 height 13
click at [522, 41] on div "Out of 14 reviews: 4.8 NPS 93 All reply statuses All reply statuses Needs a rep…" at bounding box center [360, 246] width 558 height 411
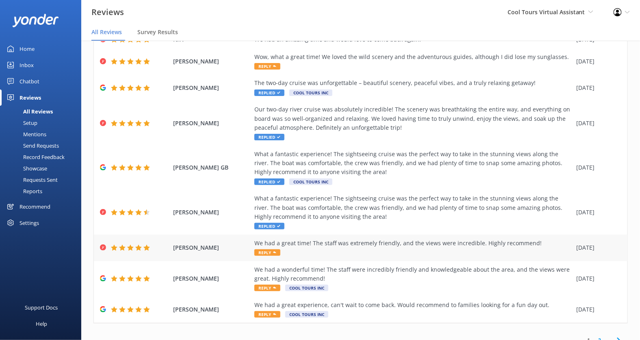
scroll to position [104, 0]
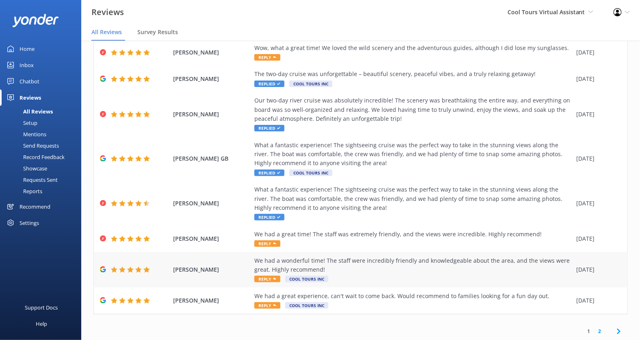
click at [266, 279] on span "Reply" at bounding box center [267, 278] width 26 height 6
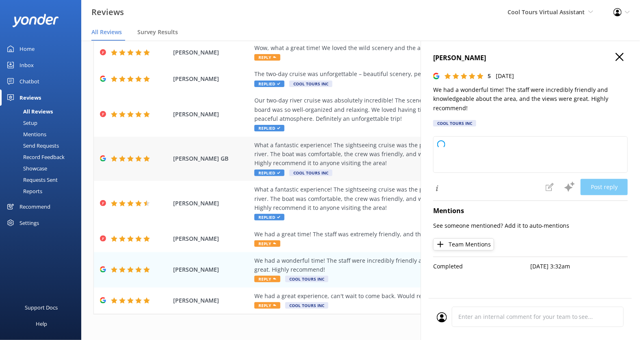
type textarea "Kia ora, mate! Thanks heaps for your kind words – stoked to hear you enjoyed yo…"
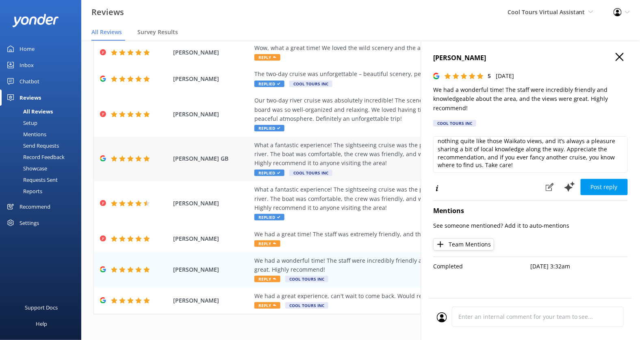
scroll to position [0, 0]
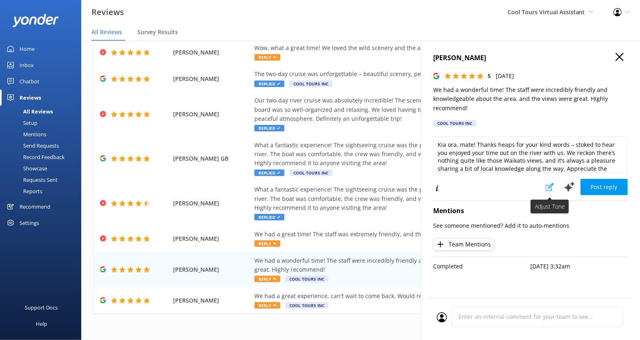
click at [550, 188] on icon at bounding box center [549, 187] width 8 height 8
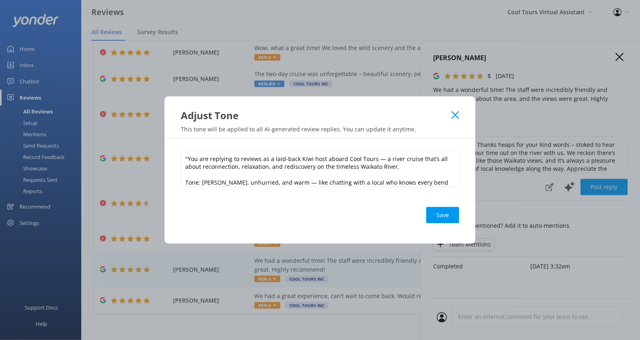
click at [455, 112] on icon at bounding box center [455, 115] width 8 height 8
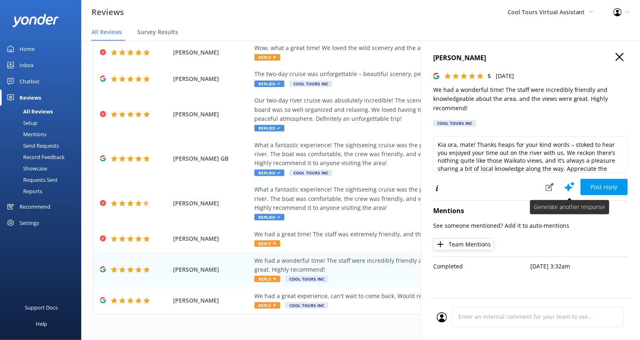
click at [570, 184] on icon at bounding box center [569, 186] width 12 height 12
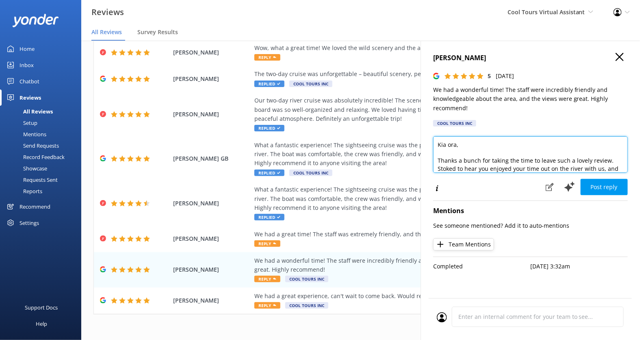
click at [513, 153] on textarea "Kia ora, Thanks a bunch for taking the time to leave such a lovely review. Stok…" at bounding box center [530, 154] width 195 height 37
drag, startPoint x: 473, startPoint y: 144, endPoint x: 391, endPoint y: 142, distance: 81.6
click at [391, 142] on div "Out of 14 reviews: 4.8 NPS 93 All reply statuses All reply statuses Needs a rep…" at bounding box center [360, 198] width 558 height 315
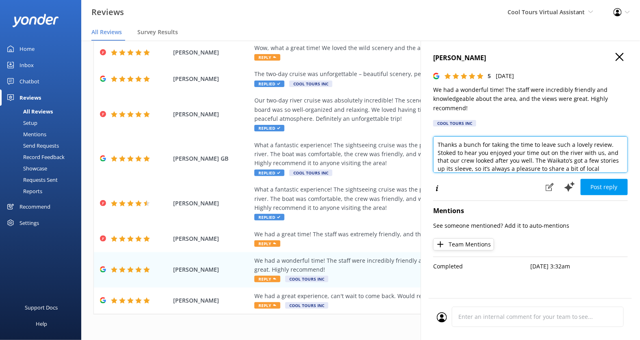
type textarea "Thanks a bunch for taking the time to leave such a lovely review. Stoked to hea…"
click at [620, 61] on button "button" at bounding box center [619, 57] width 8 height 9
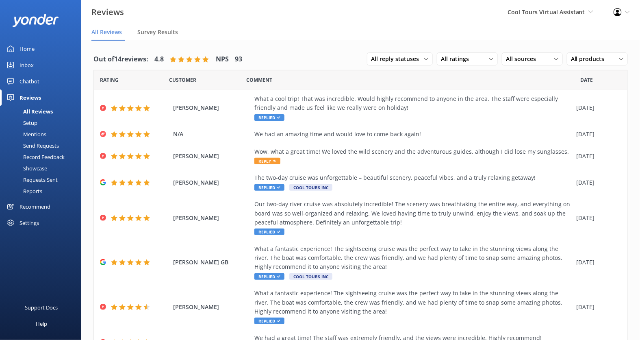
click at [26, 223] on div "Settings" at bounding box center [28, 222] width 19 height 16
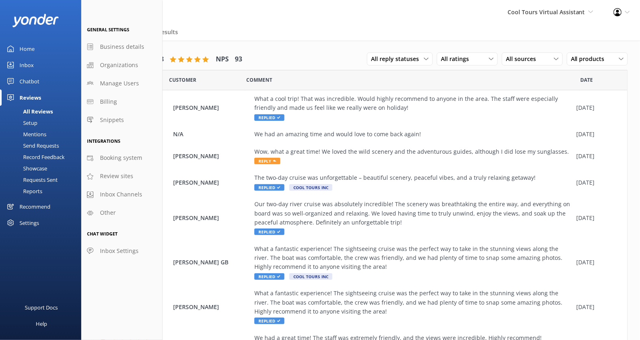
click at [547, 18] on div "Cool Tours Virtual Assistant [PERSON_NAME] Adventure Co Cool Tours Virtual Assi…" at bounding box center [550, 12] width 106 height 24
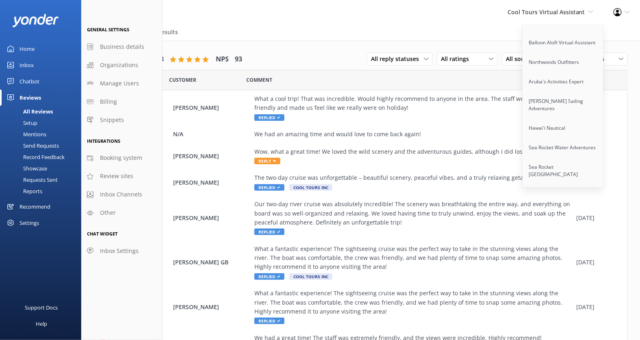
scroll to position [1160, 0]
click at [558, 137] on link "Sea Rocket [GEOGRAPHIC_DATA]" at bounding box center [562, 150] width 81 height 27
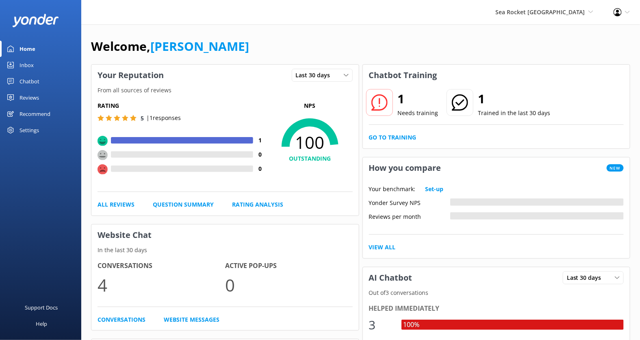
click at [28, 130] on div "Settings" at bounding box center [28, 130] width 19 height 16
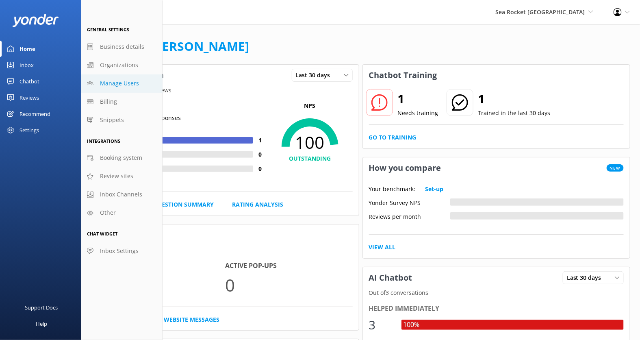
click at [128, 81] on span "Manage Users" at bounding box center [119, 83] width 39 height 9
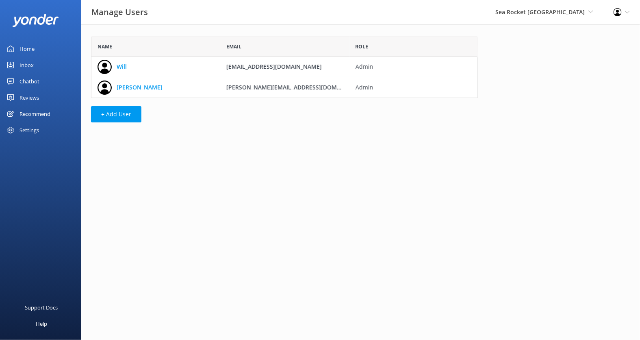
scroll to position [61, 386]
click at [114, 116] on button "+ Add User" at bounding box center [116, 114] width 50 height 16
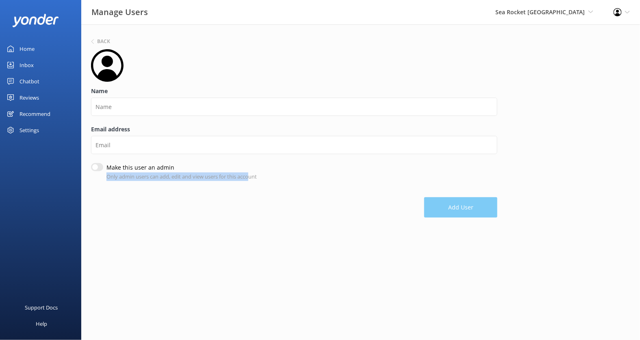
drag, startPoint x: 106, startPoint y: 174, endPoint x: 249, endPoint y: 174, distance: 143.8
click at [250, 174] on div "Make this user an admin Only admin users can add, edit and view users for this …" at bounding box center [294, 171] width 406 height 17
click at [276, 174] on div "Make this user an admin Only admin users can add, edit and view users for this …" at bounding box center [294, 171] width 406 height 17
click at [103, 42] on h6 "Back" at bounding box center [103, 41] width 13 height 5
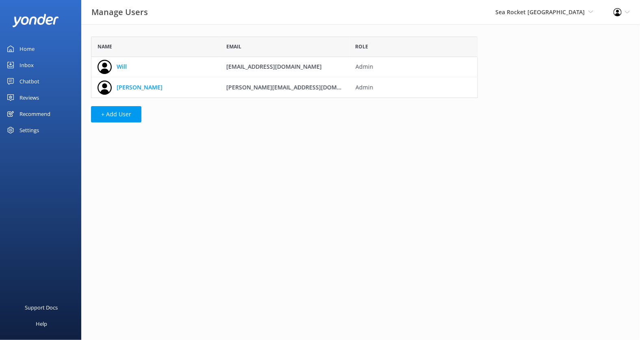
scroll to position [61, 386]
click at [565, 10] on span "Sea Rocket [GEOGRAPHIC_DATA]" at bounding box center [540, 12] width 90 height 8
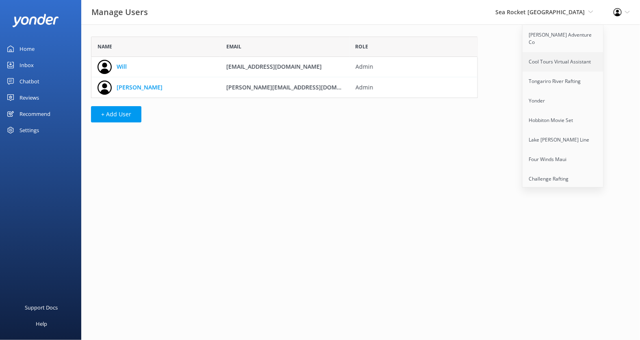
click at [564, 57] on link "Cool Tours Virtual Assistant" at bounding box center [562, 61] width 81 height 19
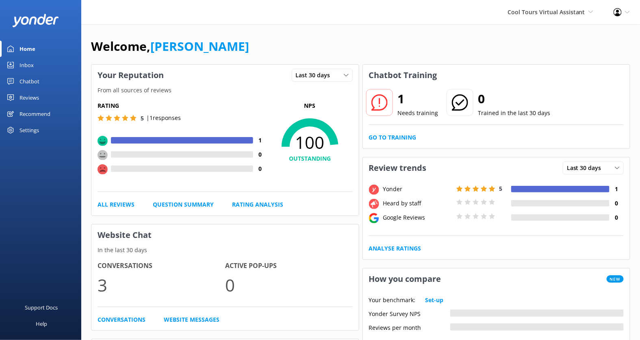
click at [33, 95] on div "Reviews" at bounding box center [28, 97] width 19 height 16
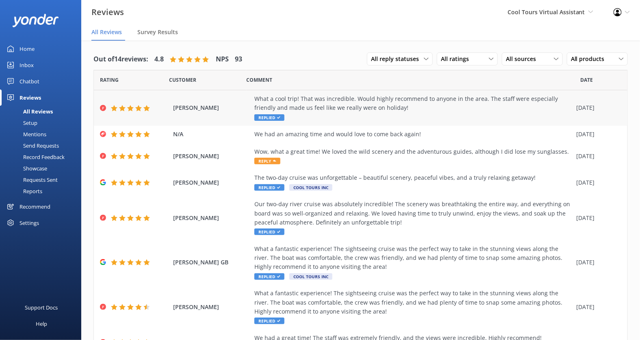
click at [356, 108] on div "What a cool trip! That was incredible. Would highly recommend to anyone in the …" at bounding box center [413, 103] width 318 height 18
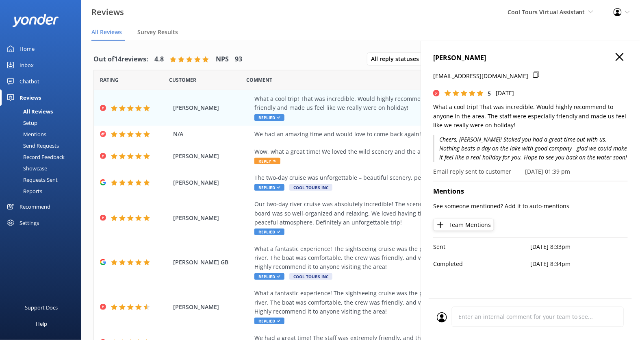
scroll to position [16, 0]
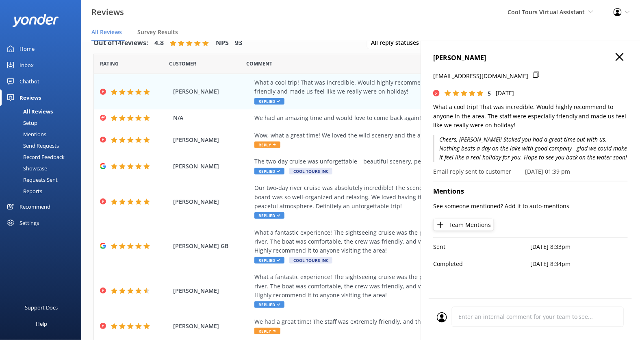
click at [623, 56] on icon "button" at bounding box center [619, 57] width 8 height 8
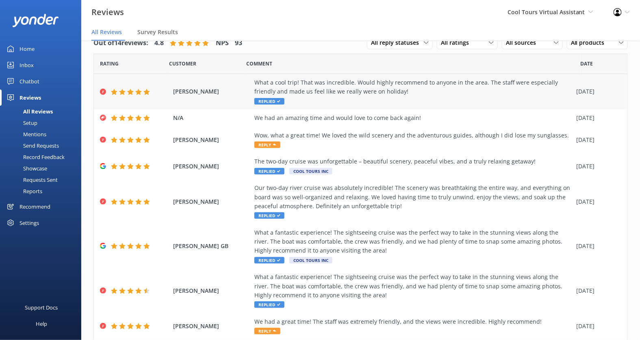
click at [329, 93] on div "What a cool trip! That was incredible. Would highly recommend to anyone in the …" at bounding box center [413, 87] width 318 height 18
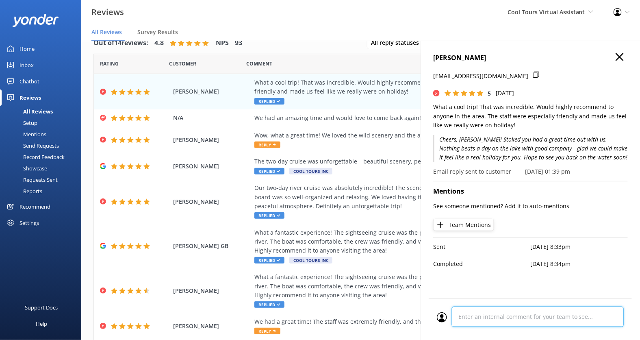
click at [470, 314] on div at bounding box center [530, 318] width 187 height 25
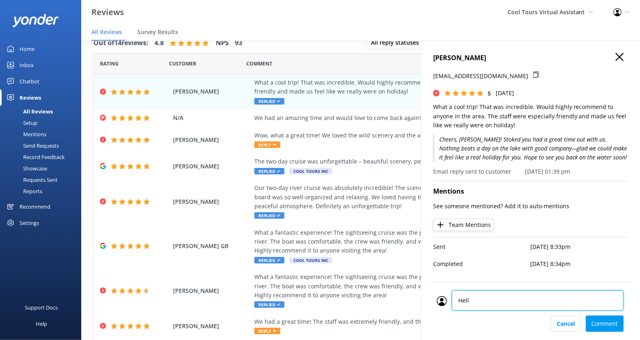
type textarea "Hello"
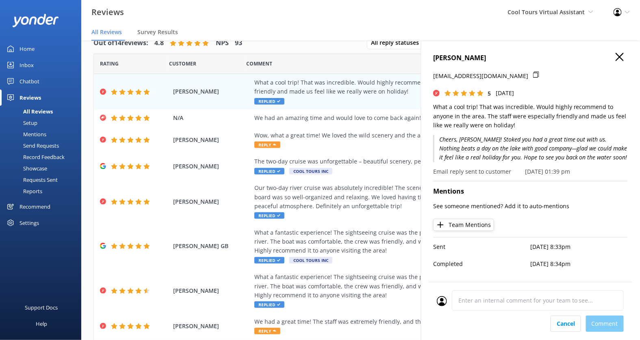
click at [604, 322] on div "Cancel Comment" at bounding box center [530, 323] width 187 height 16
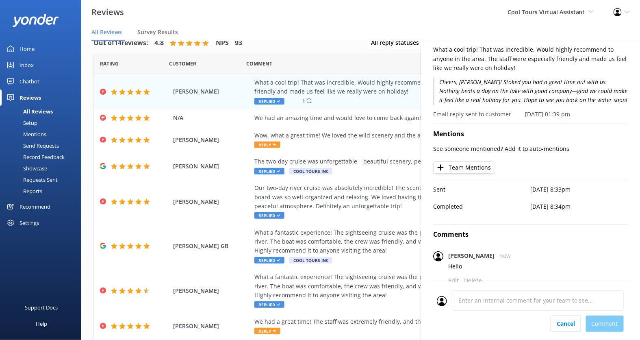
scroll to position [45, 0]
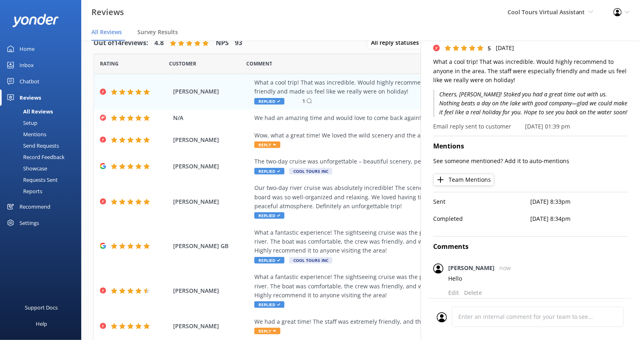
drag, startPoint x: 451, startPoint y: 254, endPoint x: 492, endPoint y: 255, distance: 41.4
click at [492, 255] on div "Comments [PERSON_NAME] now Hello Hello Hello Edit Delete" at bounding box center [530, 272] width 195 height 72
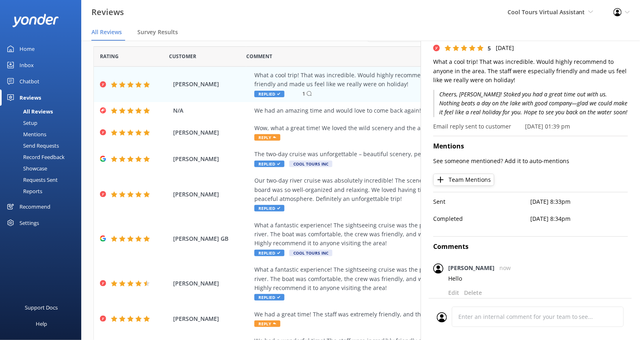
drag, startPoint x: 491, startPoint y: 267, endPoint x: 447, endPoint y: 266, distance: 43.5
click at [447, 266] on div "[PERSON_NAME] now Hello Hello Hello Edit Delete" at bounding box center [530, 284] width 195 height 48
click at [558, 258] on div "Comments [PERSON_NAME] now Hello Hello Hello Edit Delete" at bounding box center [530, 272] width 195 height 72
click at [549, 17] on div "Cool Tours Virtual Assistant [PERSON_NAME] Adventure Co Cool Tours Virtual Assi…" at bounding box center [550, 12] width 106 height 24
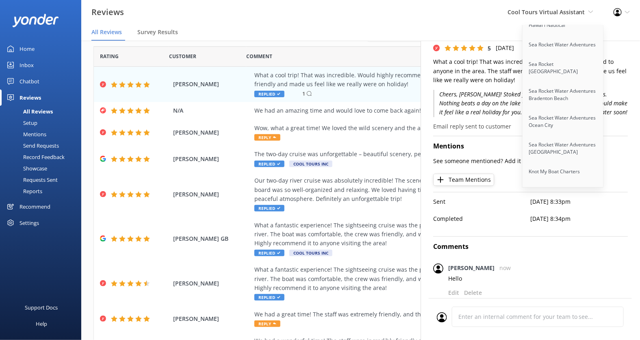
scroll to position [1222, 0]
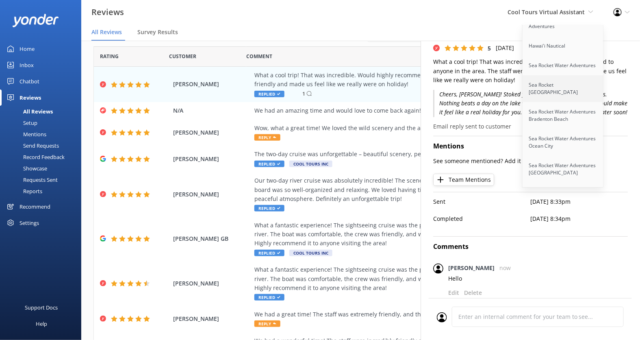
click at [567, 75] on link "Sea Rocket [GEOGRAPHIC_DATA]" at bounding box center [562, 88] width 81 height 27
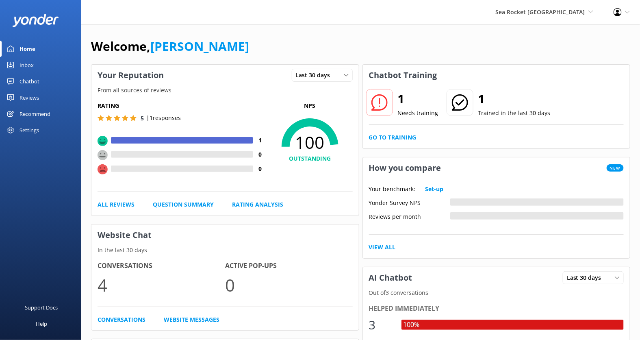
click at [52, 141] on div "Home Inbox Chatbot Content Products Chat Logs Website Widget Pop-up messages Re…" at bounding box center [40, 85] width 81 height 170
click at [24, 129] on div "Settings" at bounding box center [28, 130] width 19 height 16
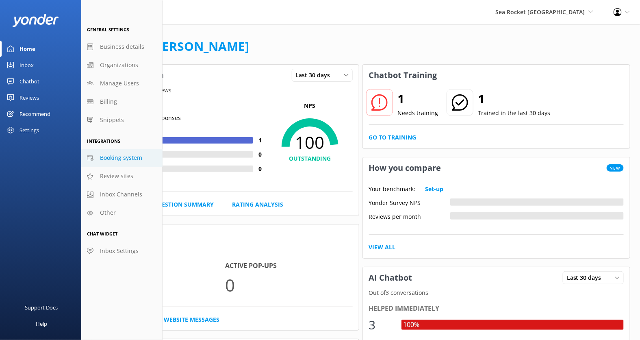
click at [123, 160] on span "Booking system" at bounding box center [121, 157] width 42 height 9
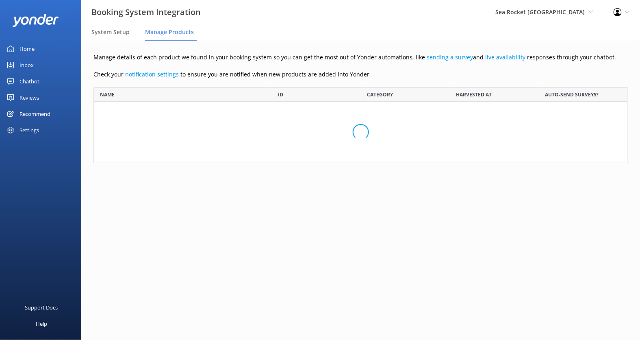
scroll to position [359, 534]
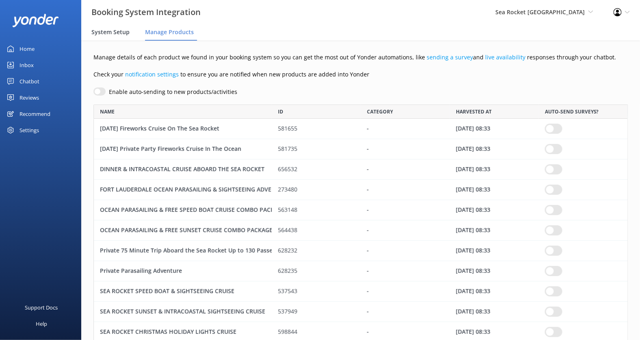
click at [114, 33] on span "System Setup" at bounding box center [110, 32] width 38 height 8
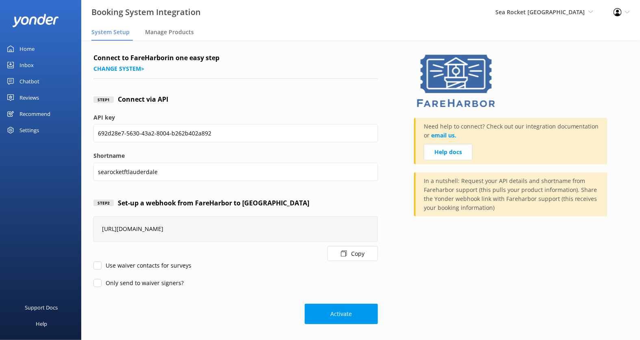
click at [99, 285] on input "Only send to waiver signers?" at bounding box center [97, 283] width 8 height 8
checkbox input "true"
click at [249, 289] on form "Connect to FareHarbor in one easy step Change system > Step 1 Connect via API A…" at bounding box center [235, 188] width 284 height 271
click at [167, 33] on span "Manage Products" at bounding box center [169, 32] width 49 height 8
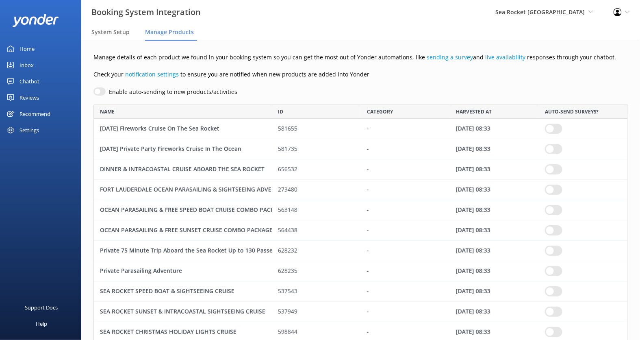
click at [551, 130] on input "row" at bounding box center [553, 128] width 17 height 10
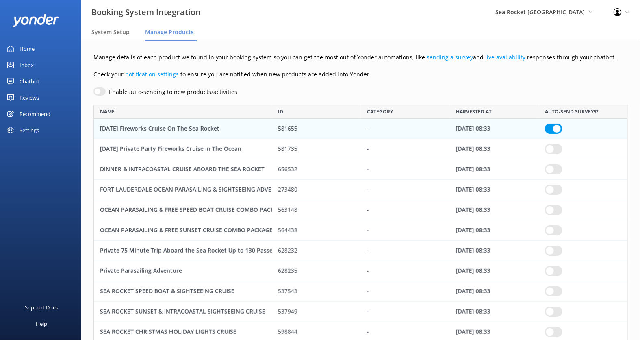
click at [552, 152] on input "row" at bounding box center [553, 149] width 17 height 10
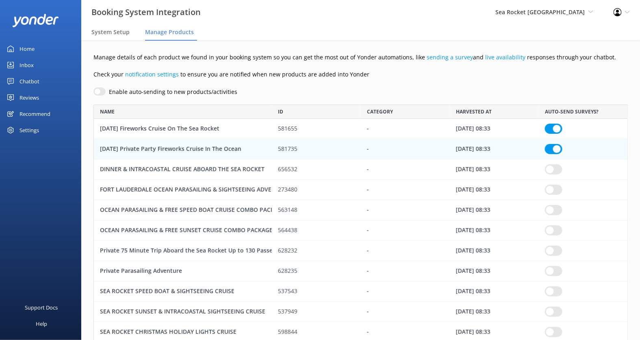
click at [558, 148] on input "row" at bounding box center [553, 149] width 17 height 10
checkbox input "true"
click at [555, 128] on input "row" at bounding box center [553, 128] width 17 height 10
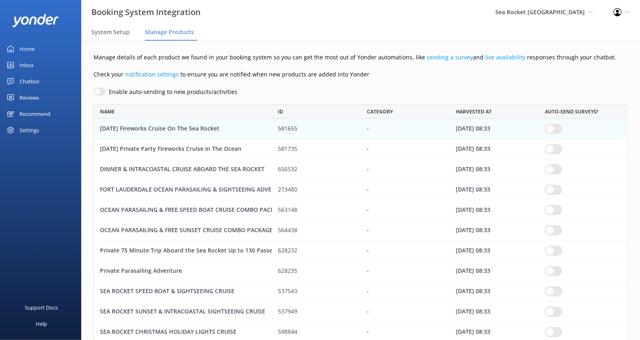
click at [555, 128] on input "row" at bounding box center [553, 128] width 17 height 10
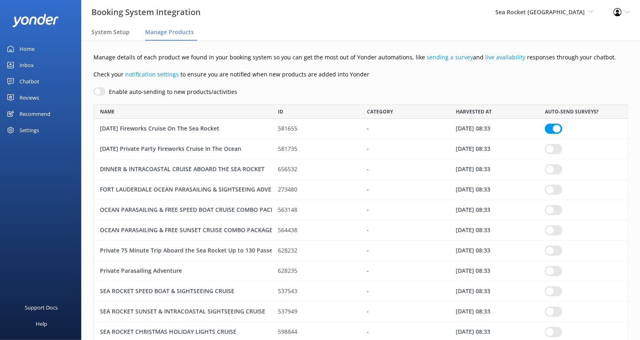
scroll to position [0, 0]
click at [52, 307] on div "Support Docs" at bounding box center [41, 307] width 33 height 16
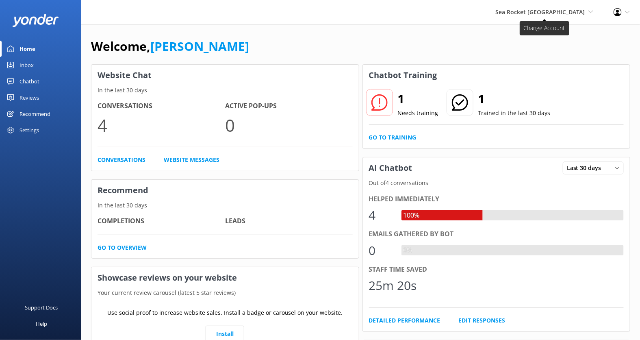
click at [568, 14] on span "Sea Rocket [GEOGRAPHIC_DATA]" at bounding box center [540, 12] width 90 height 8
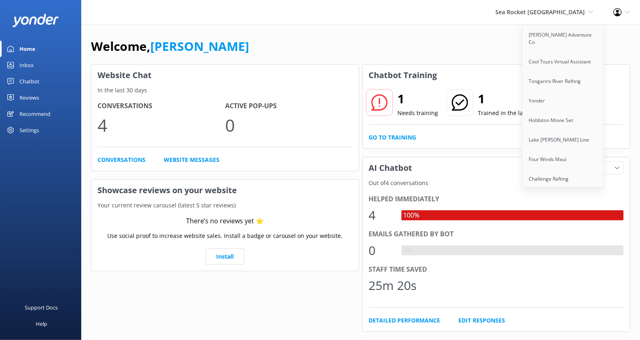
scroll to position [638, 0]
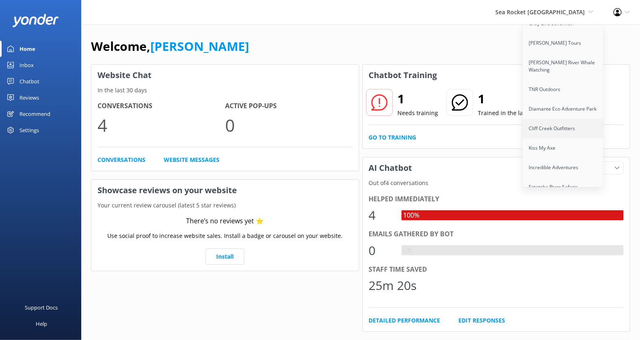
click at [568, 119] on link "Cliff Creek Outfitters" at bounding box center [562, 128] width 81 height 19
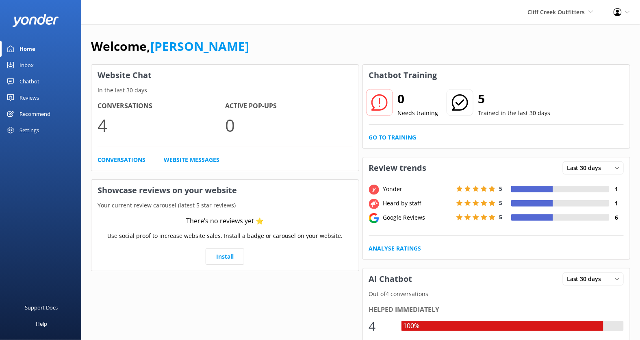
click at [36, 129] on div "Settings" at bounding box center [28, 130] width 19 height 16
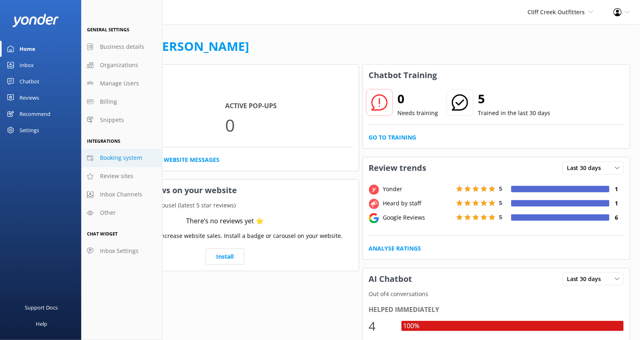
click at [121, 156] on span "Booking system" at bounding box center [121, 157] width 42 height 9
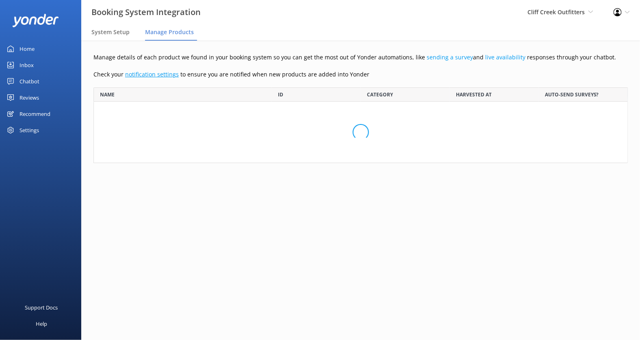
scroll to position [75, 534]
click at [120, 32] on span "System Setup" at bounding box center [110, 32] width 38 height 8
